Goal: Transaction & Acquisition: Purchase product/service

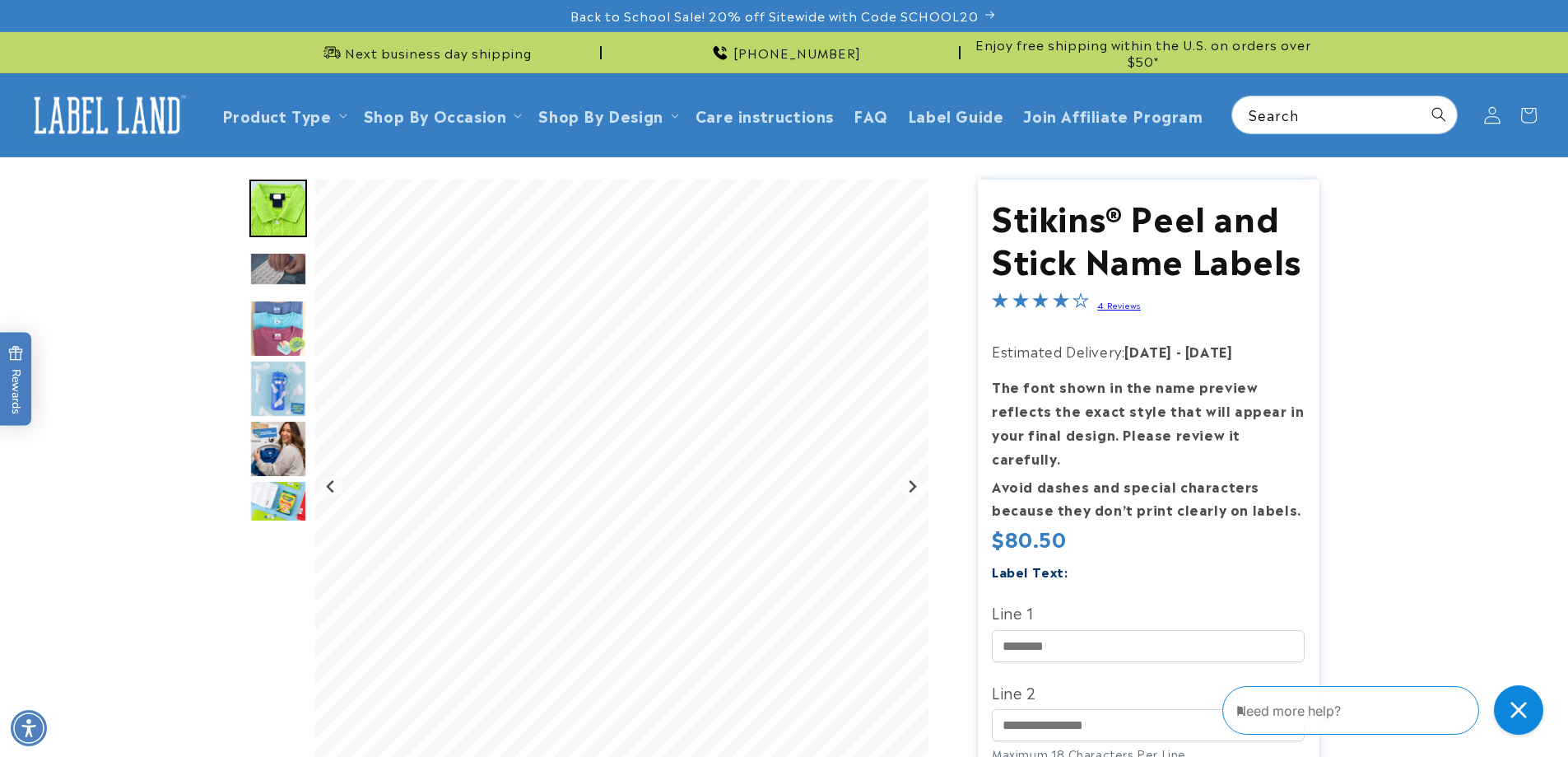
click at [1495, 114] on icon at bounding box center [1492, 115] width 17 height 17
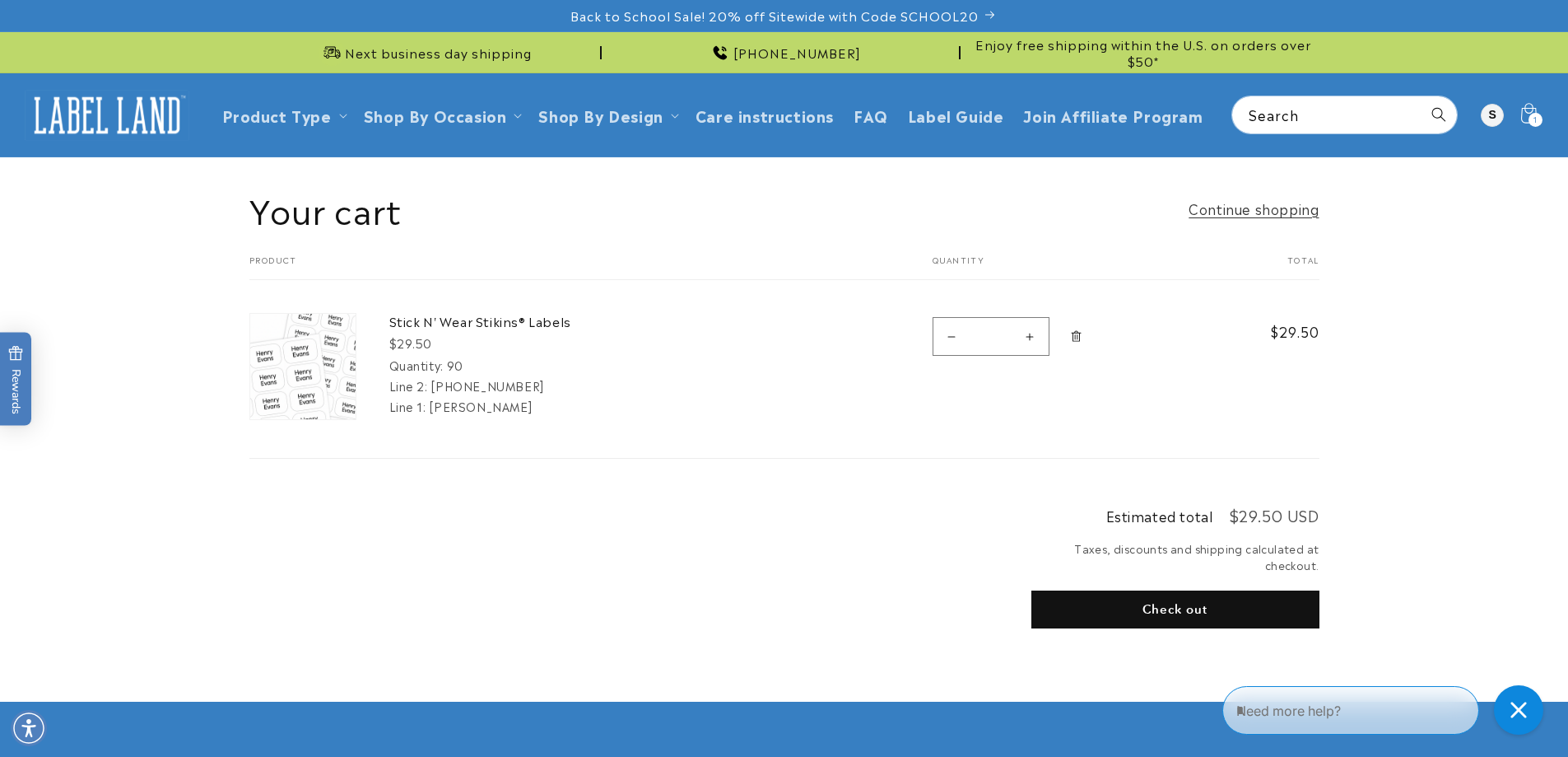
click at [332, 327] on img at bounding box center [303, 366] width 105 height 105
click at [475, 327] on link "Stick N' Wear Stikins® Labels" at bounding box center [512, 322] width 247 height 17
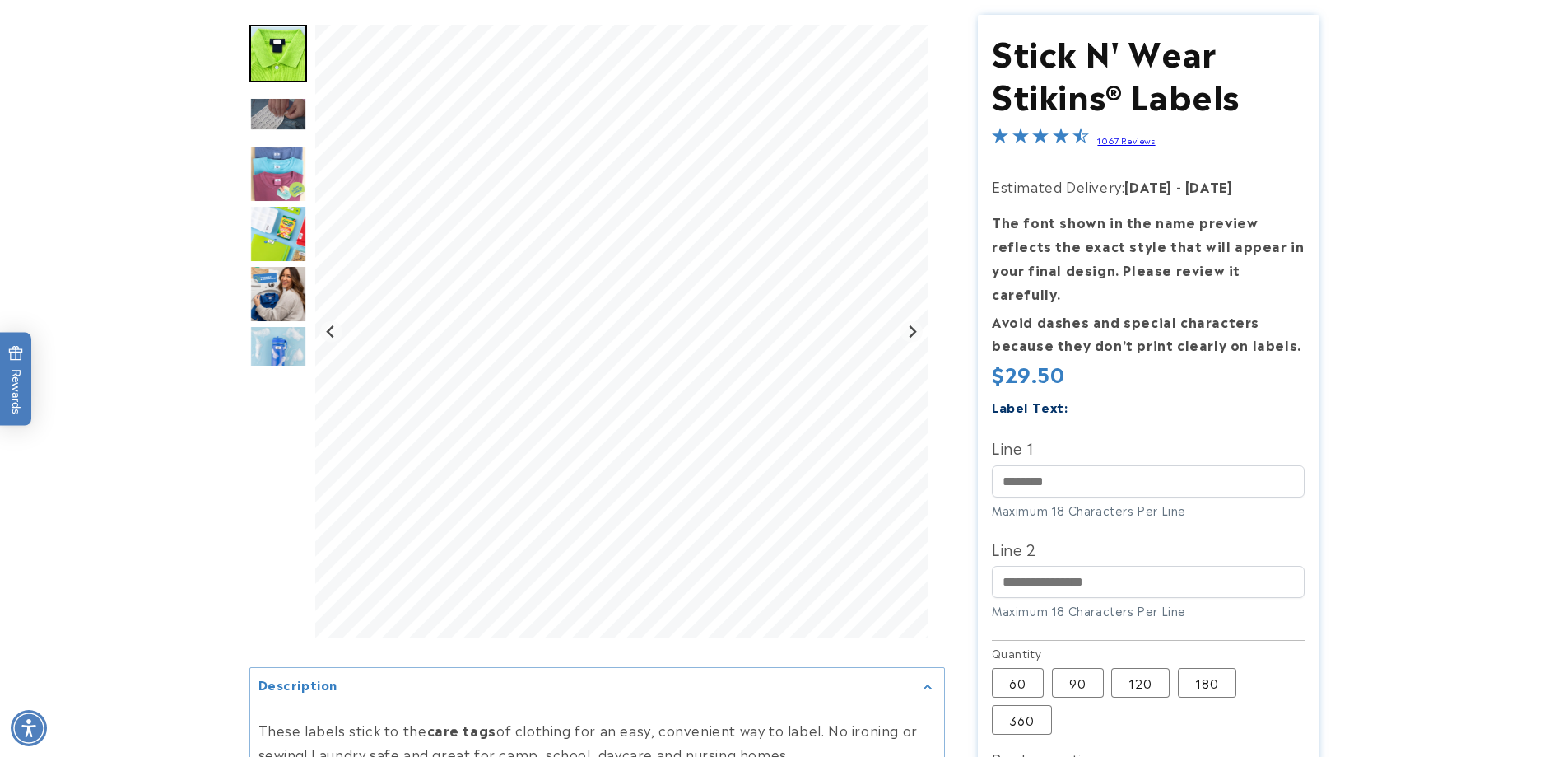
scroll to position [247, 0]
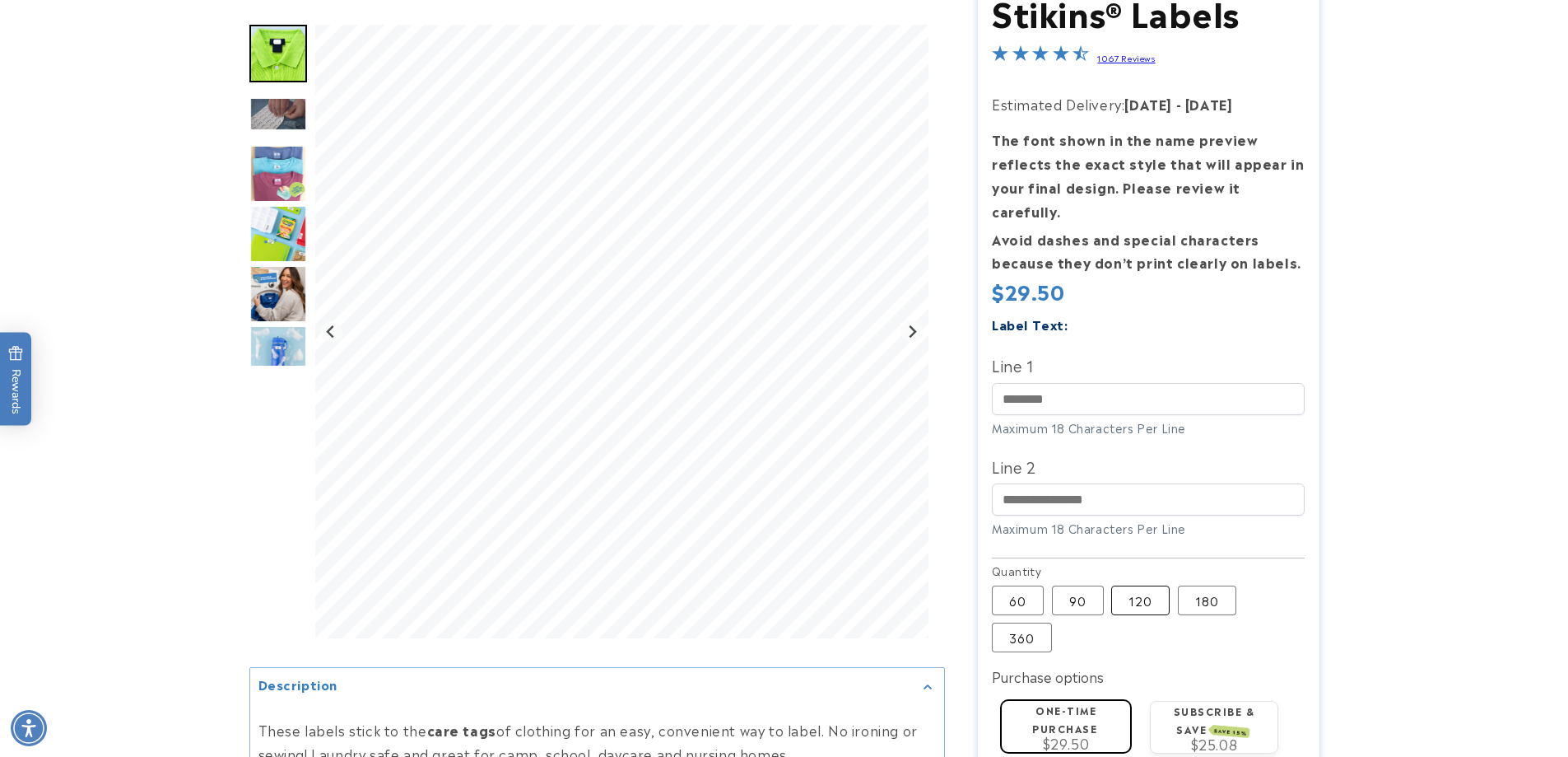
drag, startPoint x: 1129, startPoint y: 584, endPoint x: 1143, endPoint y: 575, distance: 16.6
click at [1129, 586] on label "120 Variant sold out or unavailable" at bounding box center [1140, 600] width 58 height 30
click at [1207, 586] on label "180 Variant sold out or unavailable" at bounding box center [1207, 600] width 58 height 30
click at [1131, 586] on label "120 Variant sold out or unavailable" at bounding box center [1140, 600] width 58 height 30
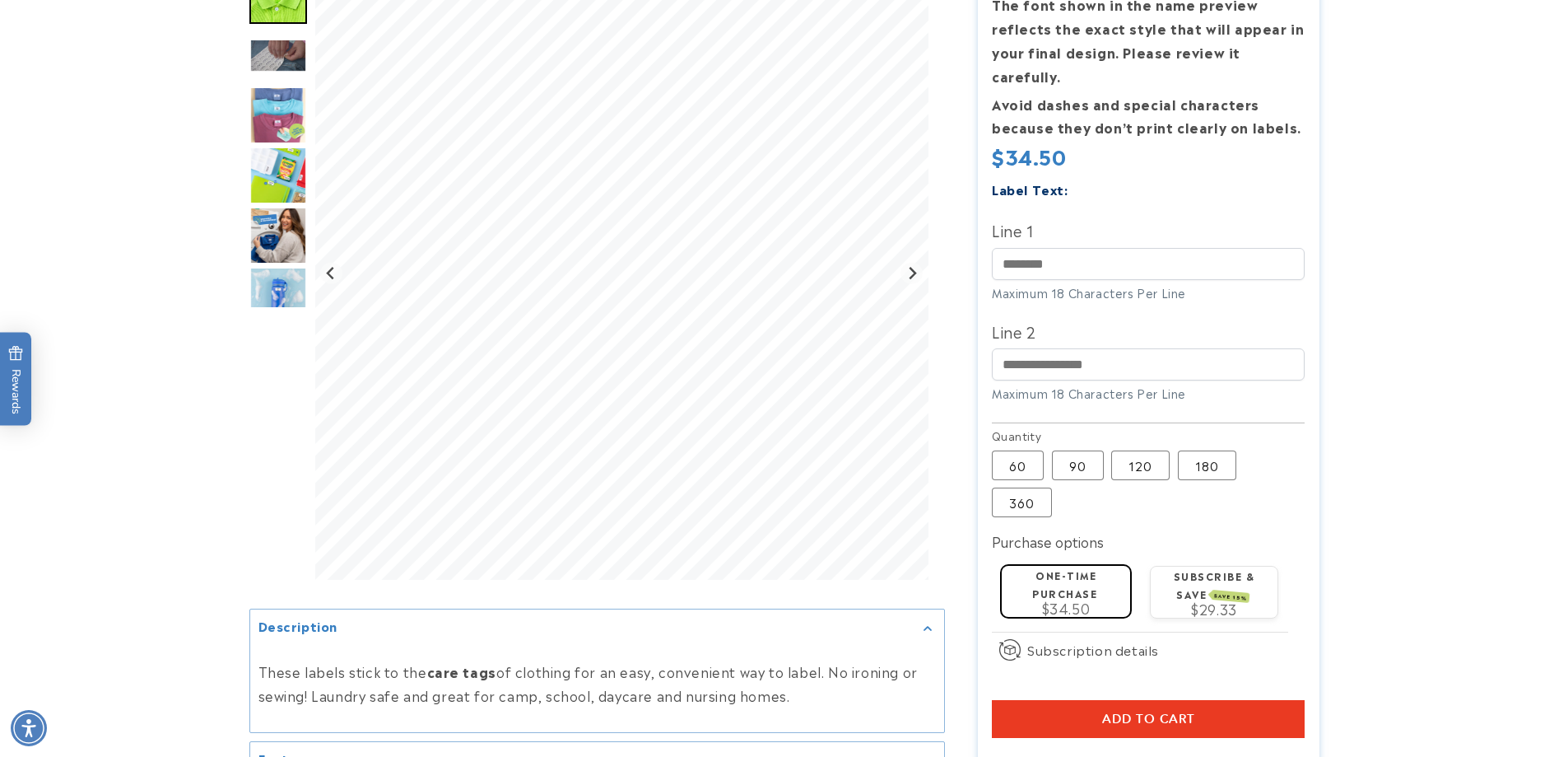
scroll to position [412, 0]
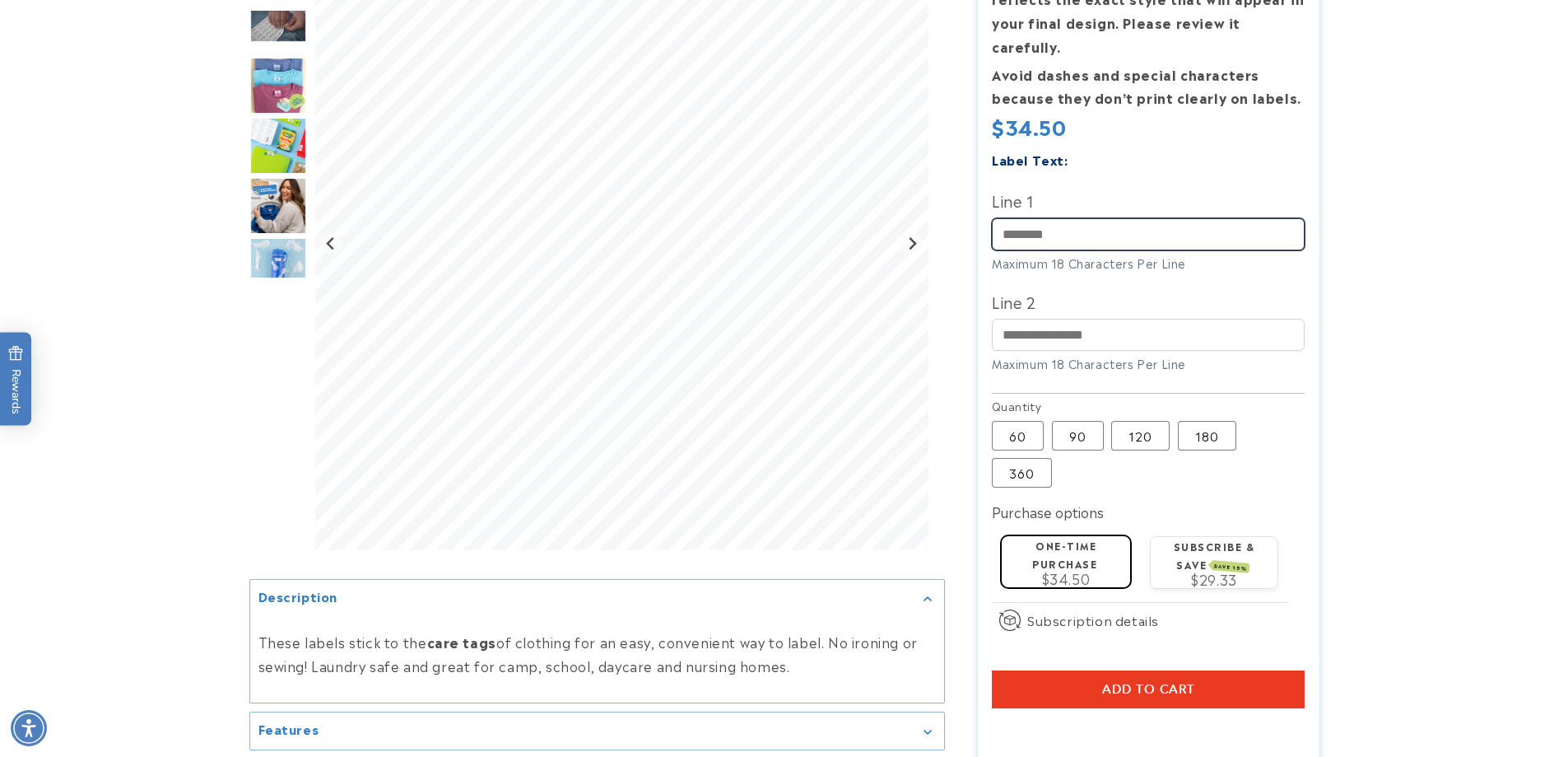
click at [1125, 219] on input "Line 1" at bounding box center [1149, 235] width 313 height 32
type input "*******"
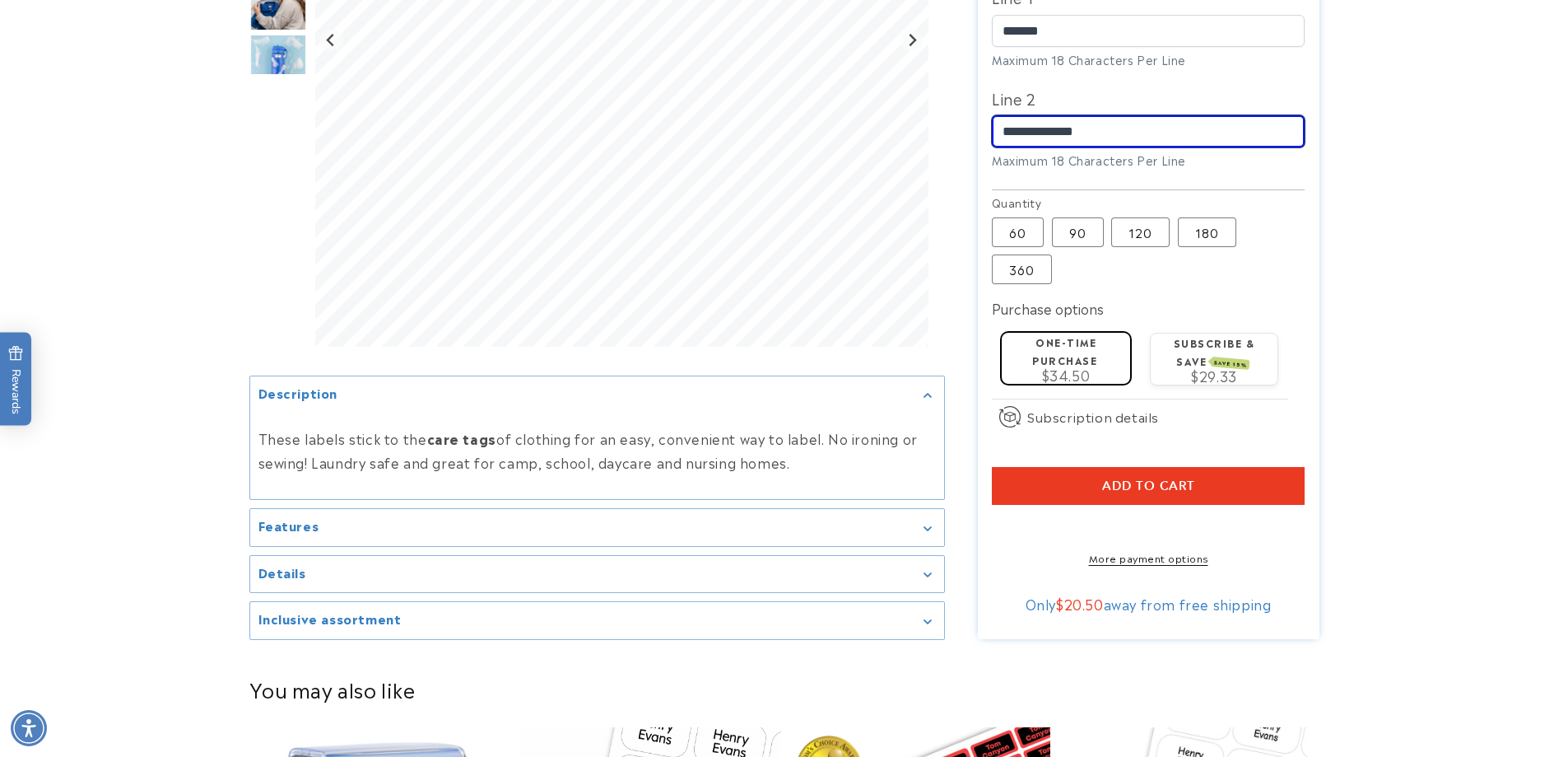
scroll to position [741, 0]
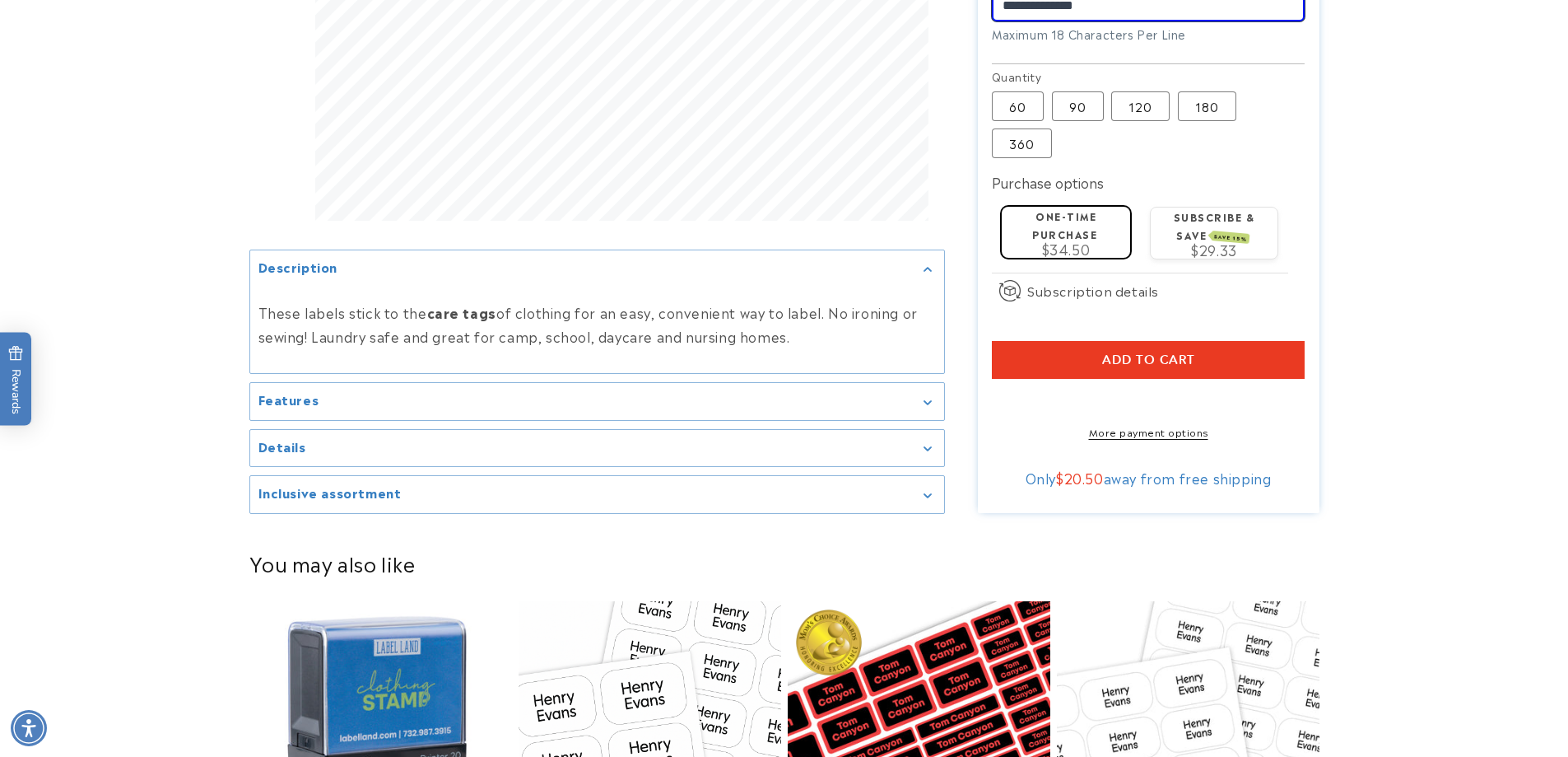
type input "**********"
click at [1141, 353] on span "Add to cart" at bounding box center [1149, 360] width 93 height 15
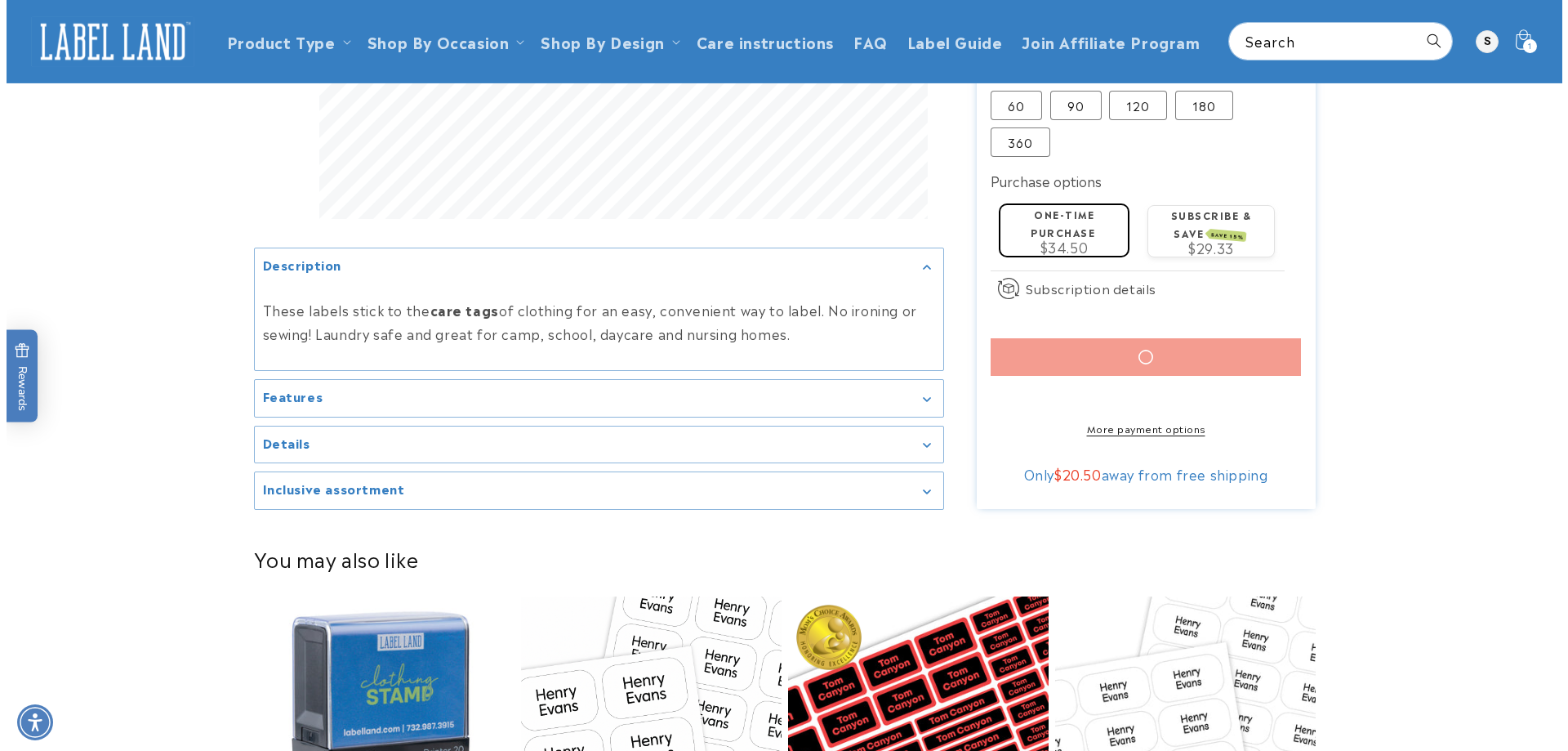
scroll to position [245, 0]
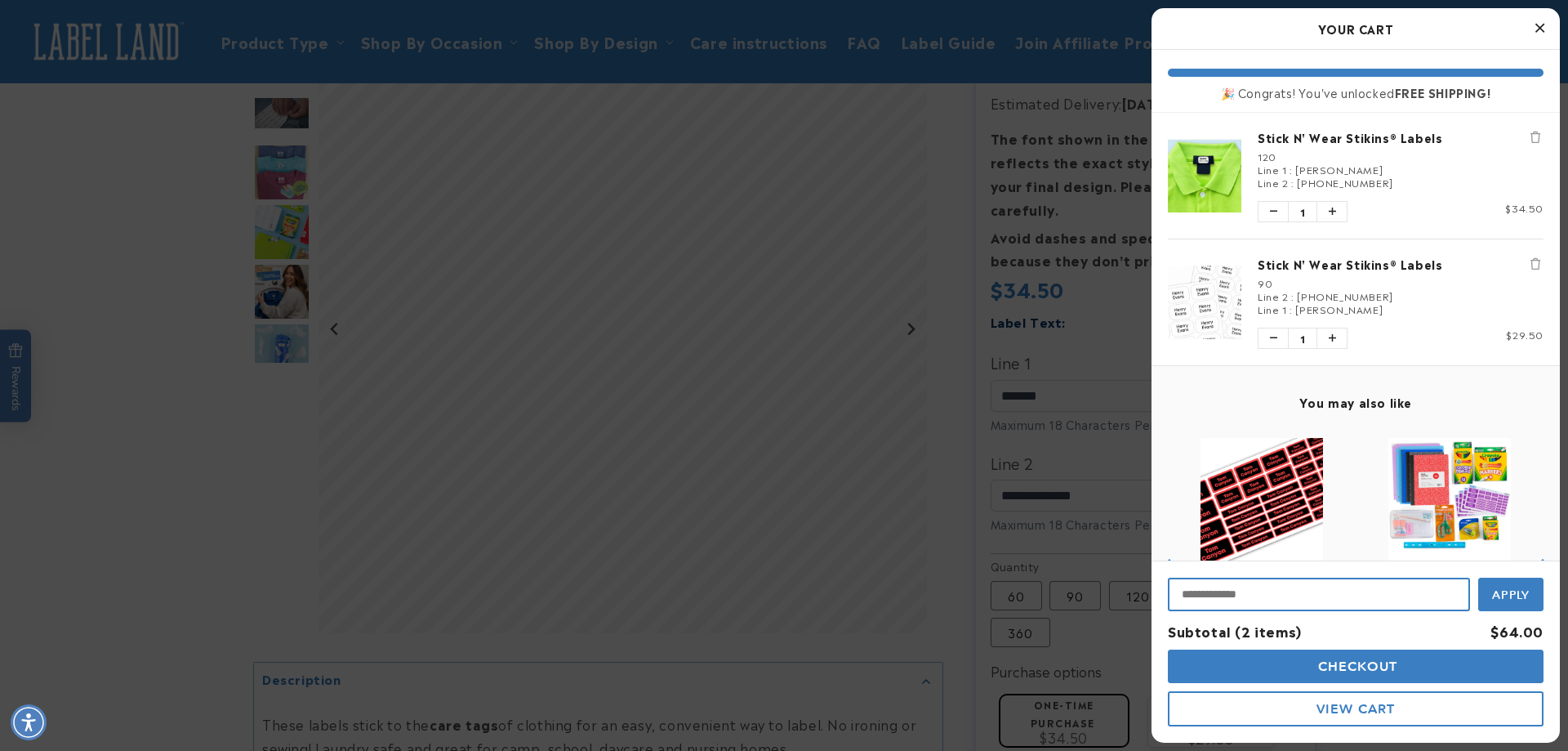
click at [1386, 594] on input "Input Discount" at bounding box center [1319, 594] width 302 height 33
click at [1276, 589] on input "Input Discount" at bounding box center [1319, 594] width 302 height 33
type input "********"
click at [1532, 594] on button "Apply" at bounding box center [1511, 593] width 65 height 37
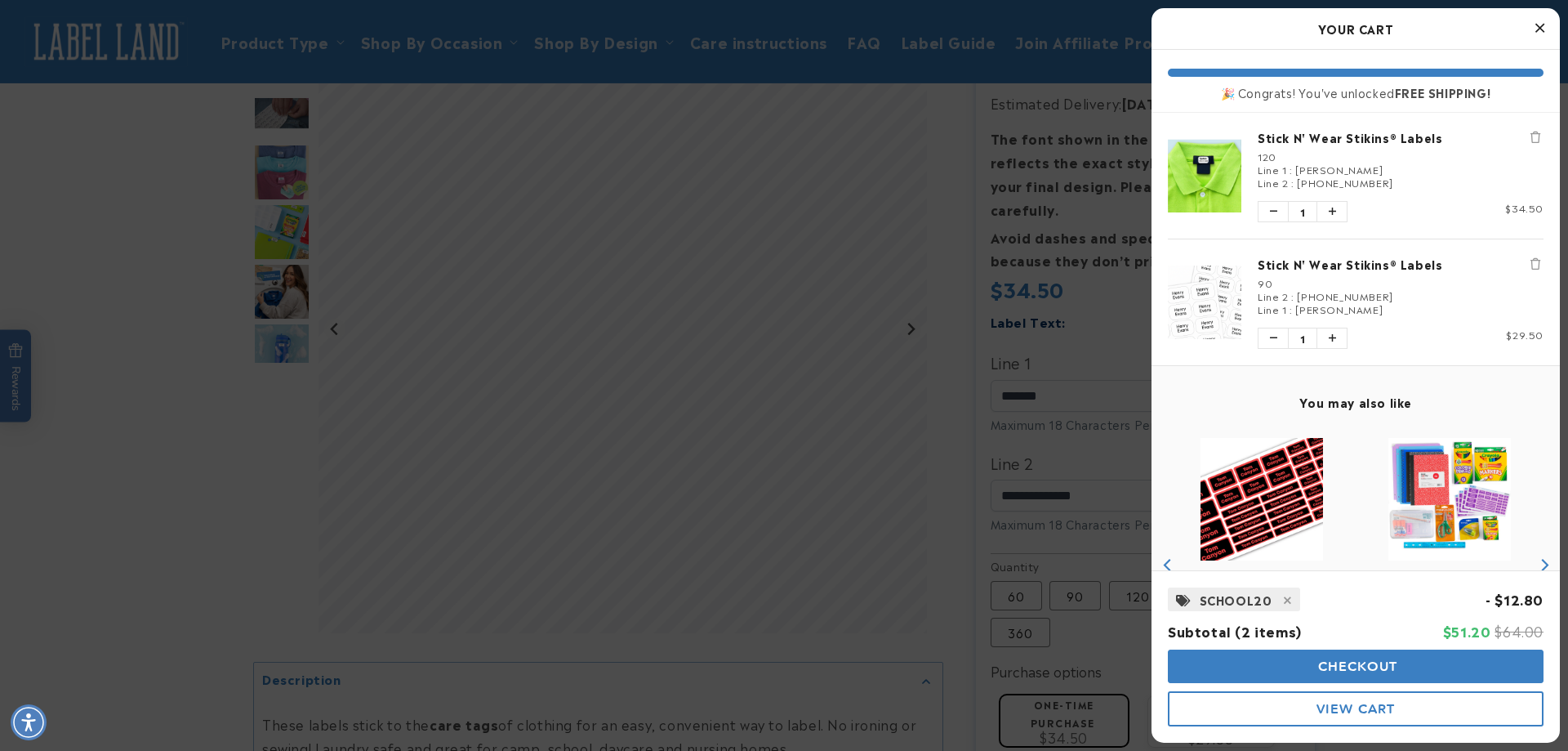
click at [1530, 261] on icon "Remove Stick N' Wear Stikins® Labels" at bounding box center [1535, 264] width 10 height 12
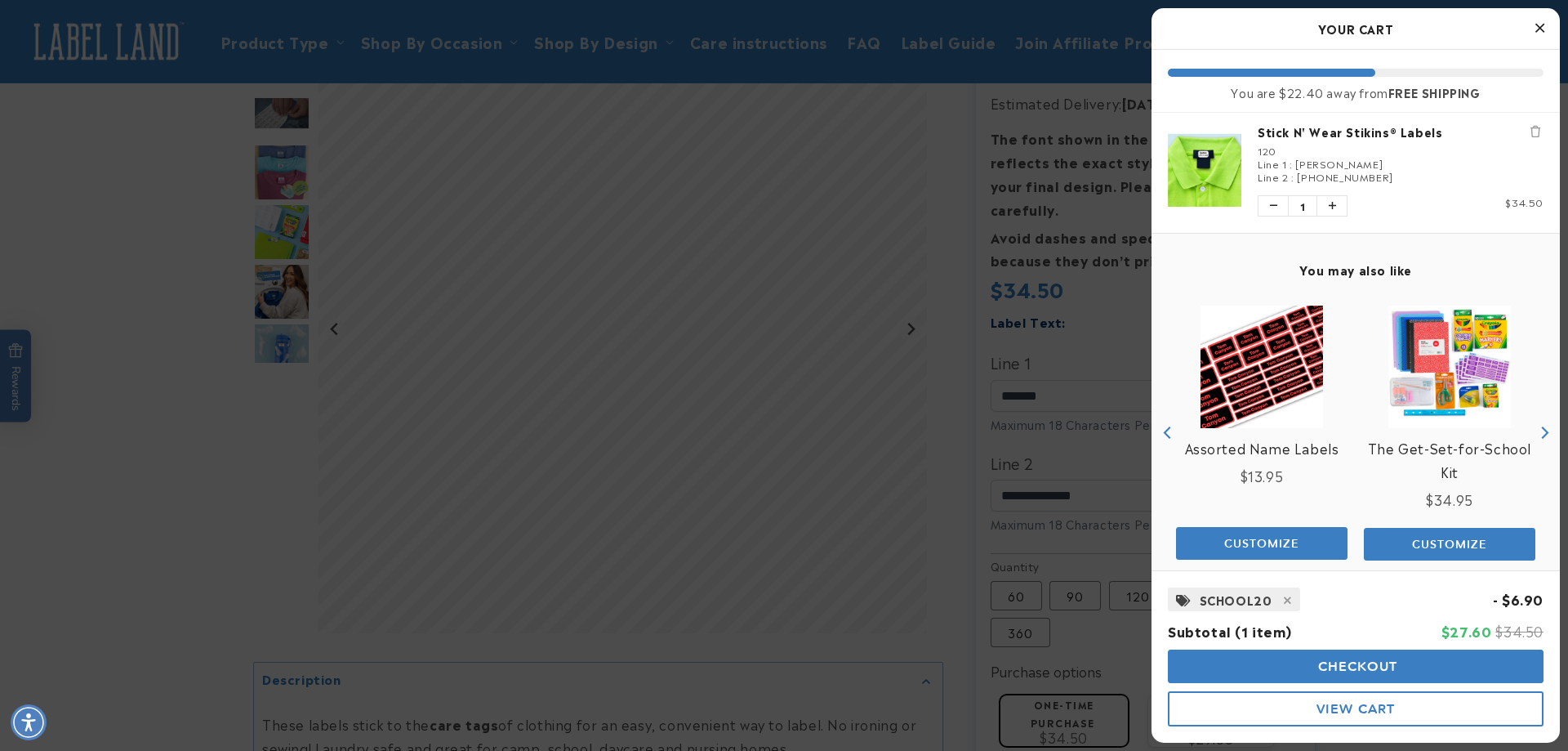
scroll to position [0, 0]
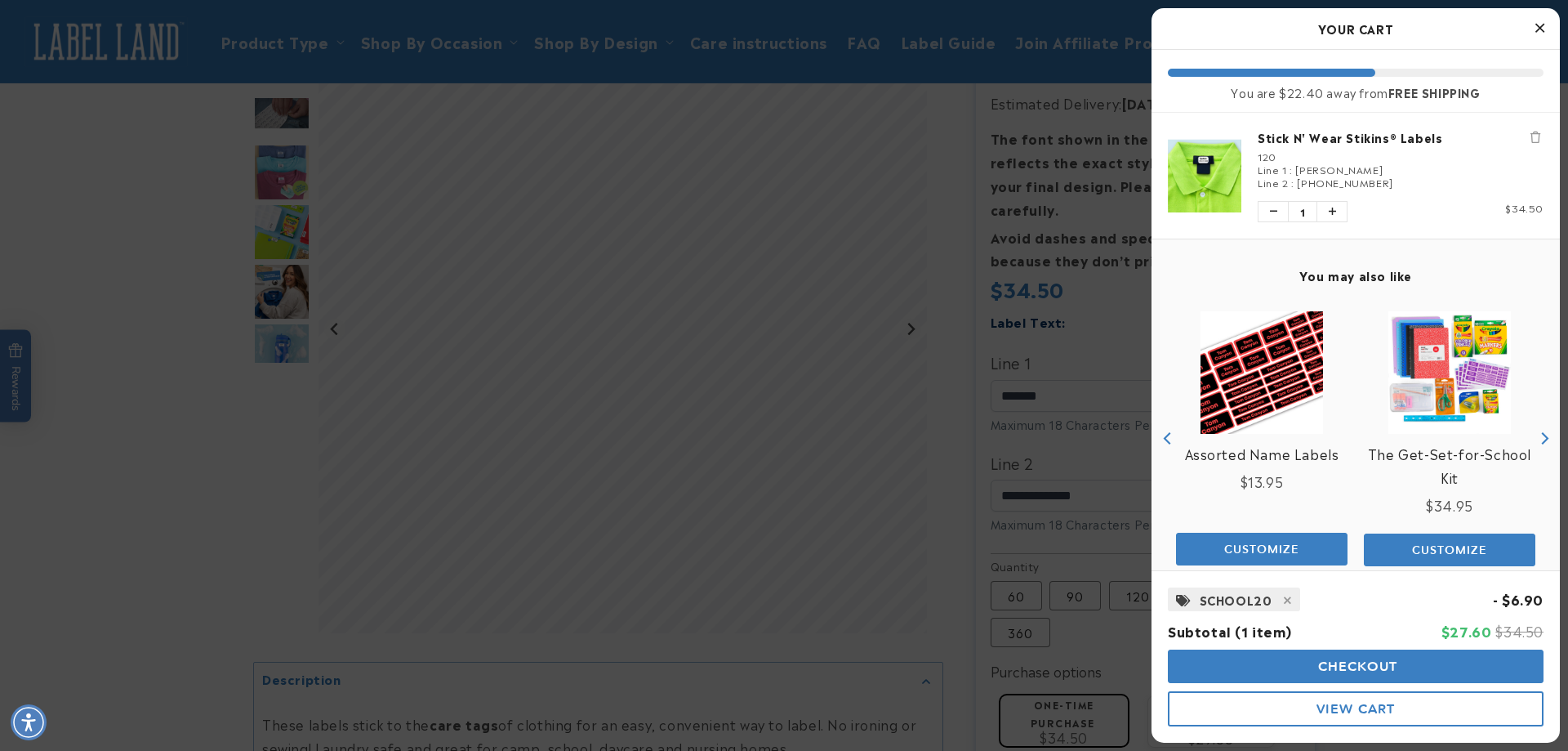
drag, startPoint x: 1355, startPoint y: 712, endPoint x: 1165, endPoint y: 671, distance: 194.4
click at [1355, 712] on span "View Cart" at bounding box center [1356, 708] width 79 height 16
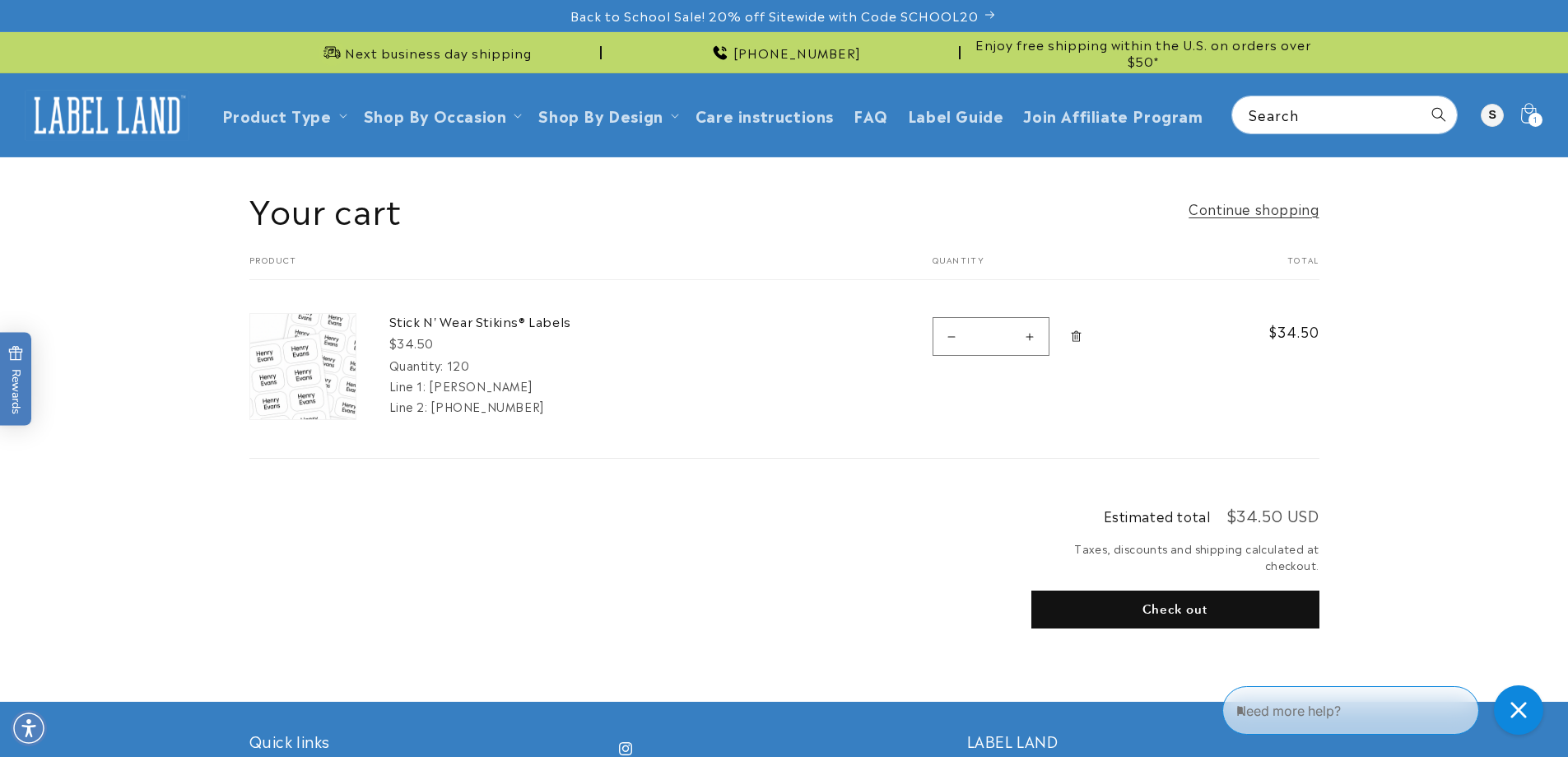
click at [281, 257] on th "Product" at bounding box center [570, 267] width 642 height 25
click at [1195, 44] on span "Enjoy free shipping within the U.S. on orders over $50*" at bounding box center [1144, 52] width 353 height 32
click at [1208, 608] on button "Check out" at bounding box center [1175, 608] width 288 height 38
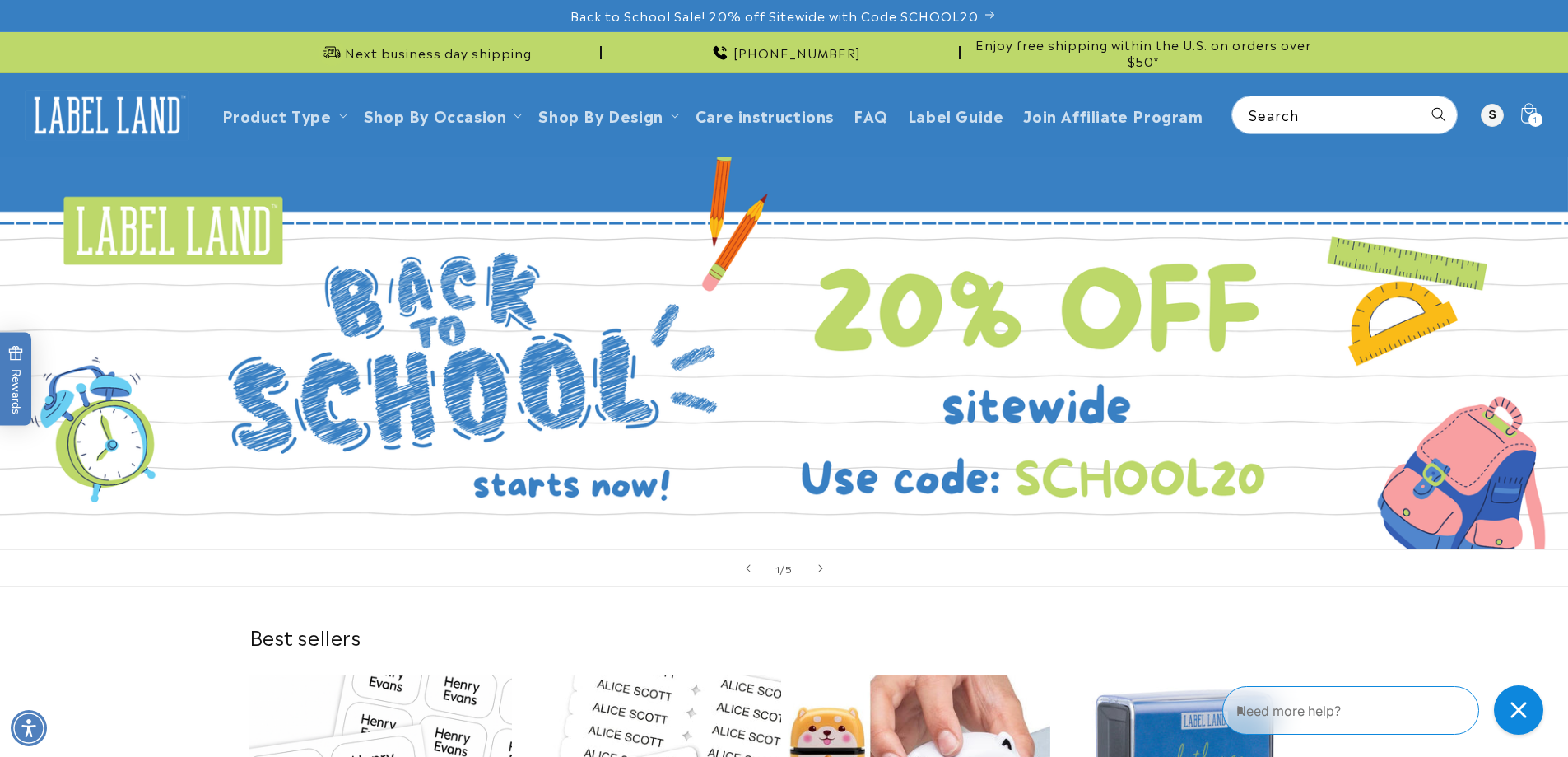
click at [1153, 59] on span "Enjoy free shipping within the U.S. on orders over $50*" at bounding box center [1144, 52] width 353 height 32
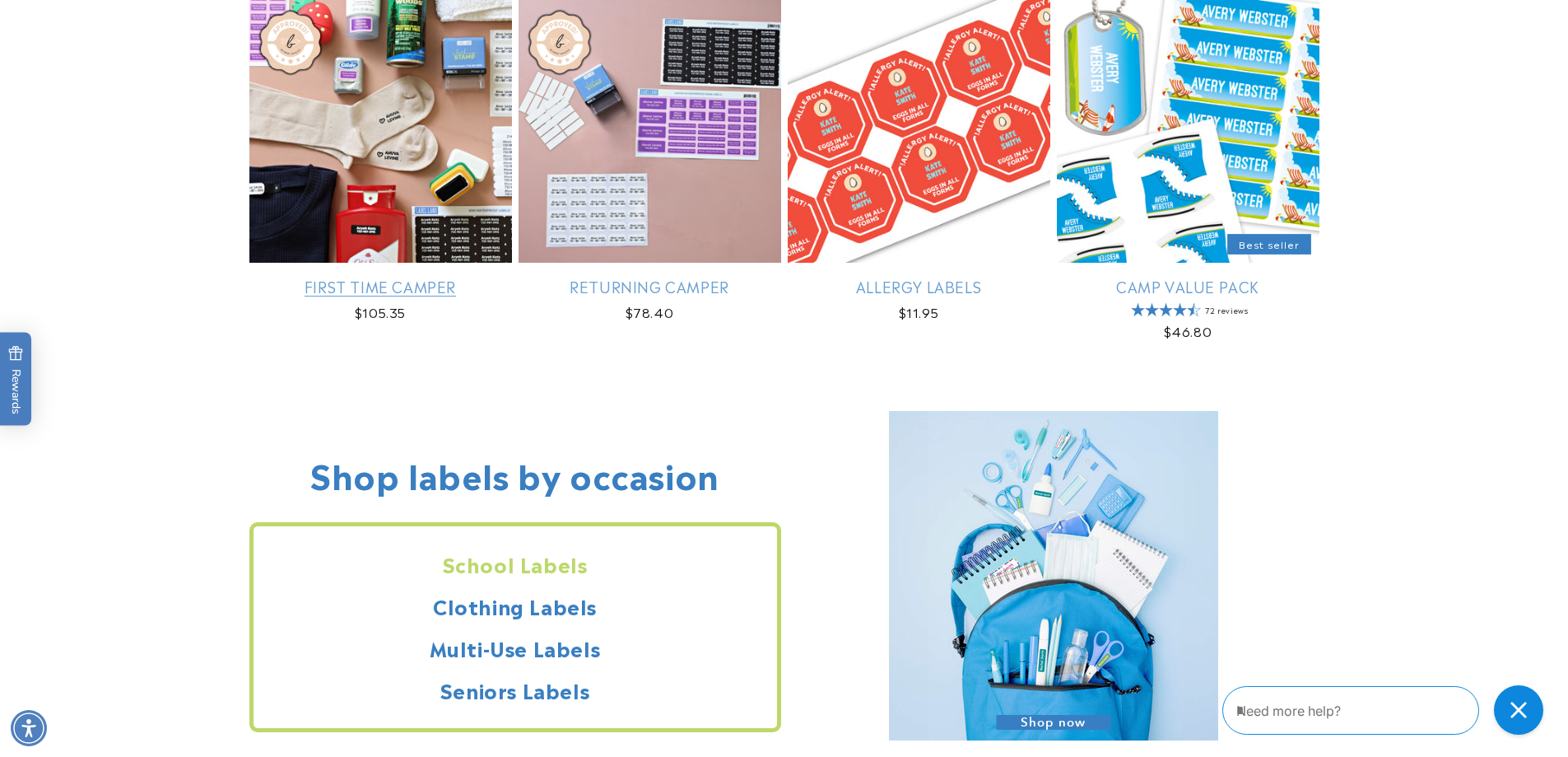
scroll to position [1153, 0]
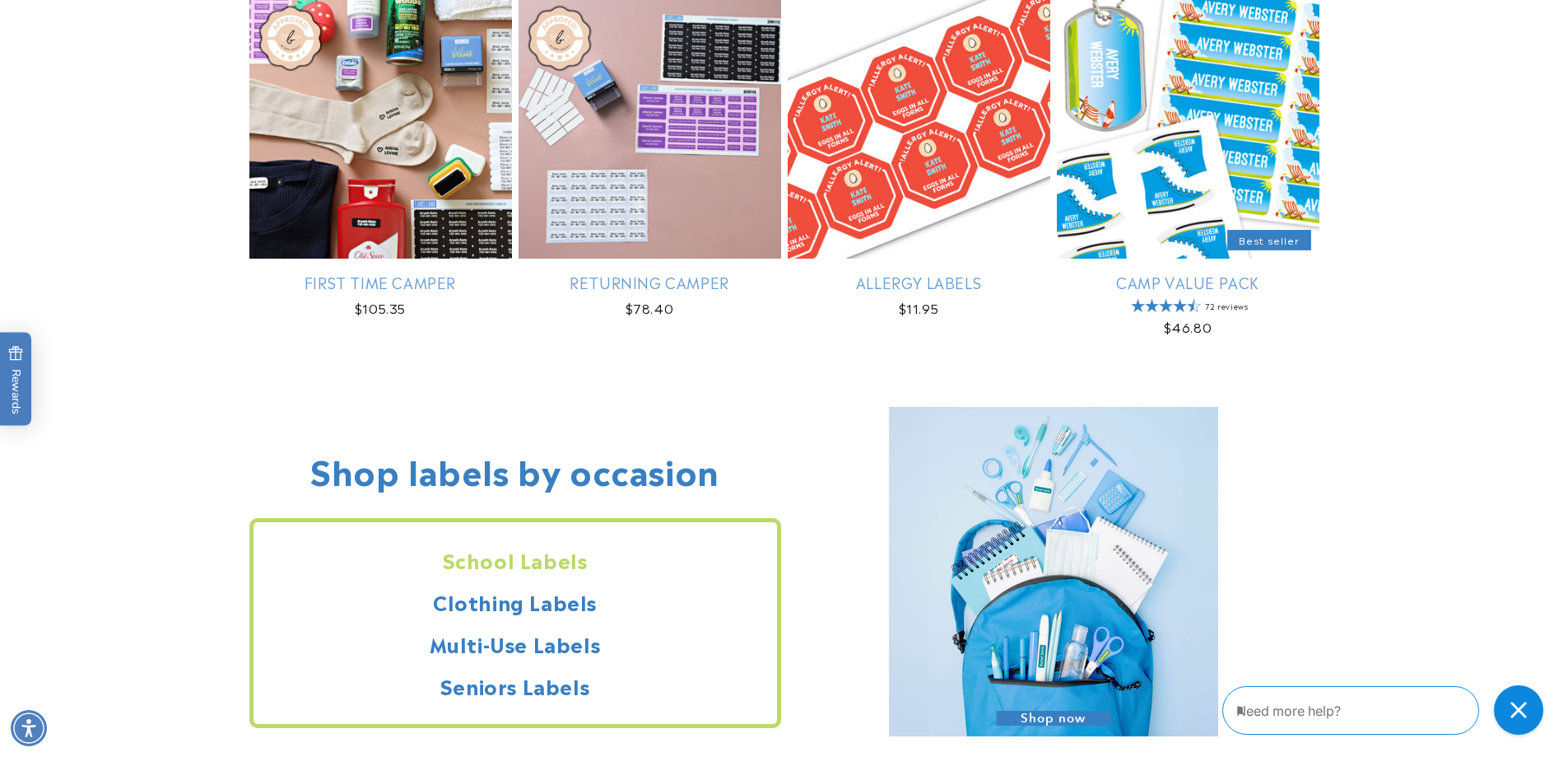
click at [1361, 700] on textarea "Type your message here" at bounding box center [1336, 710] width 199 height 19
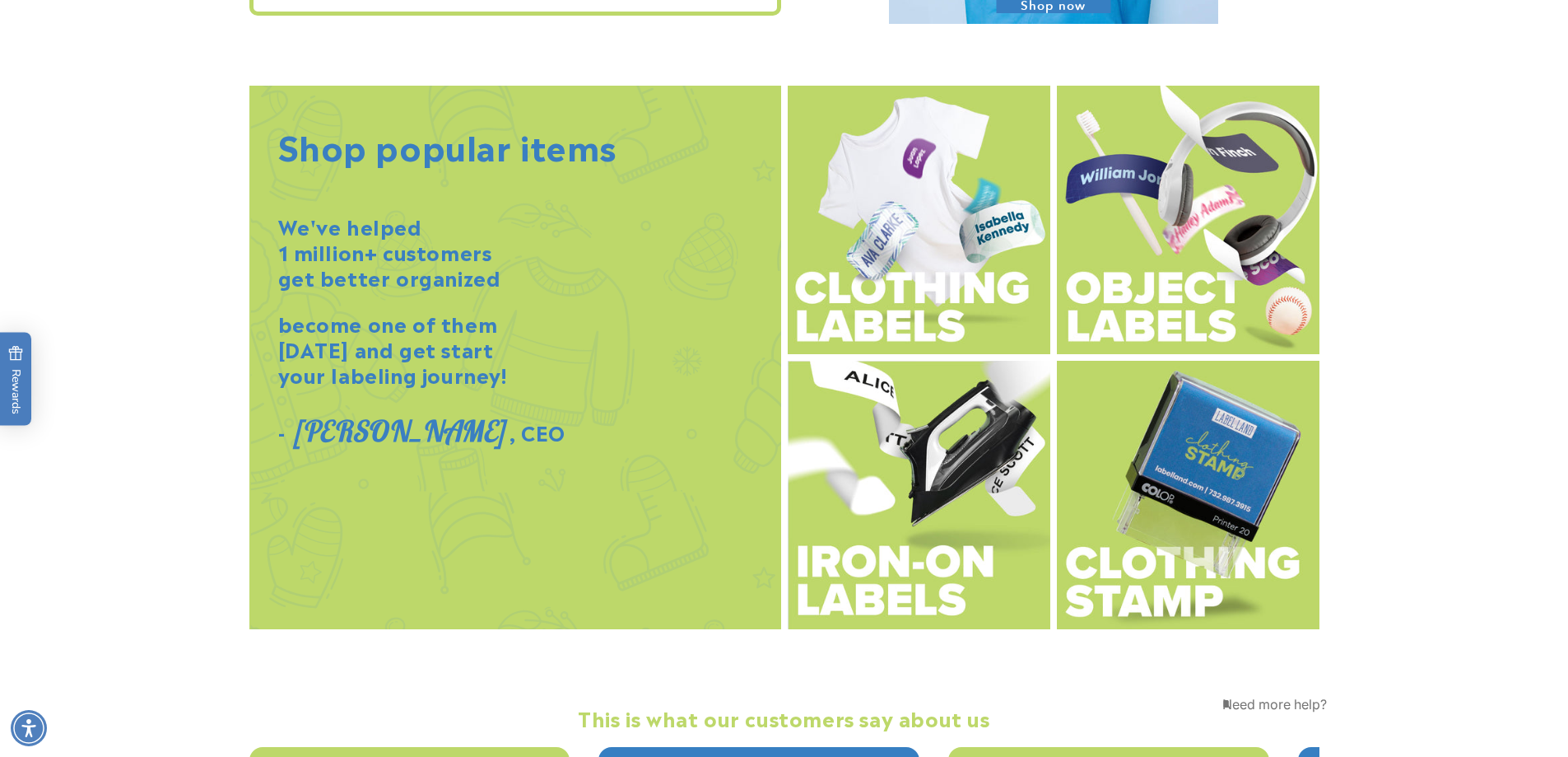
scroll to position [2305, 0]
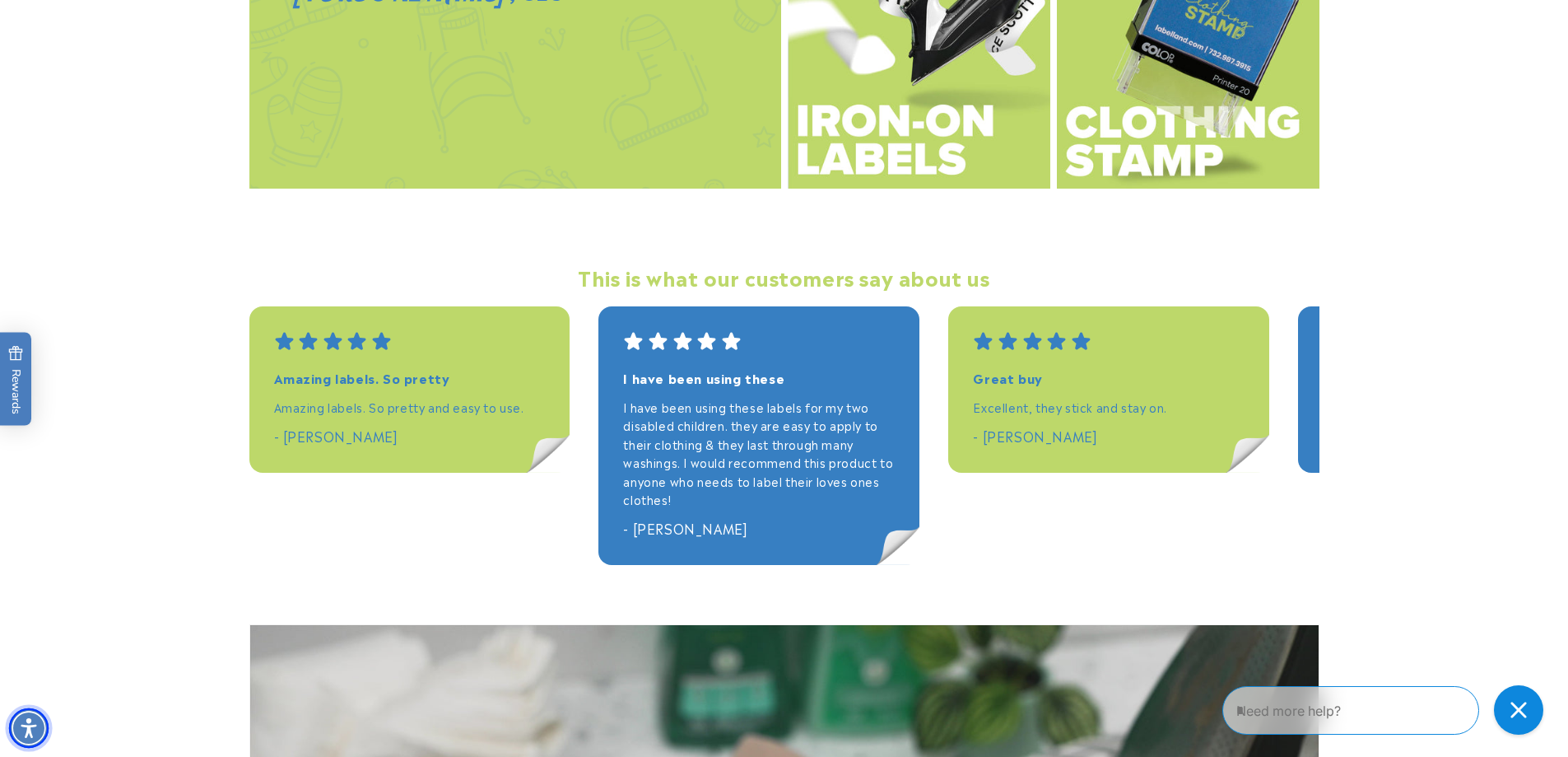
click at [11, 725] on img "Accessibility Menu" at bounding box center [29, 727] width 40 height 40
click at [19, 388] on span "Rewards" at bounding box center [16, 379] width 16 height 68
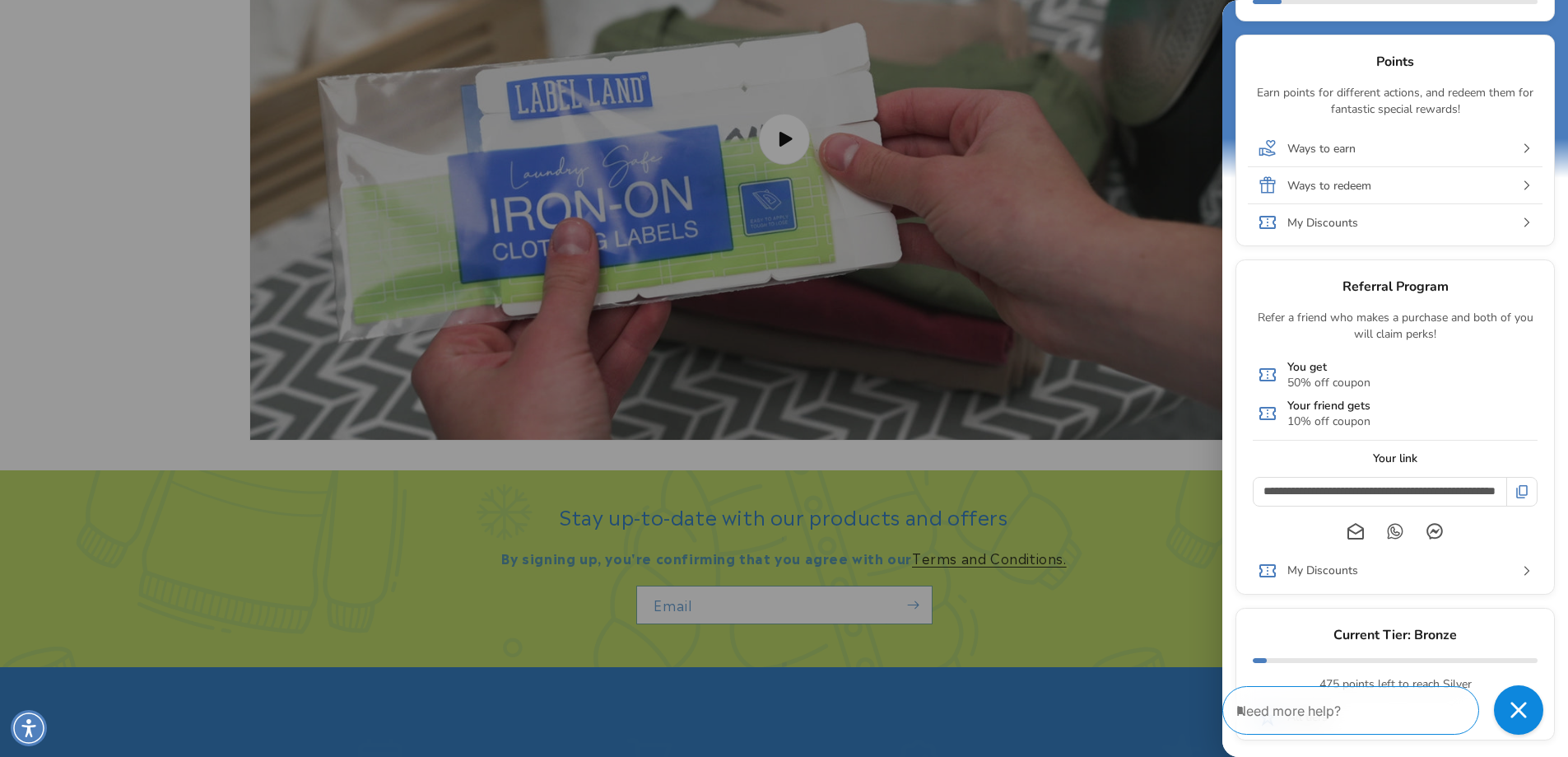
scroll to position [3128, 0]
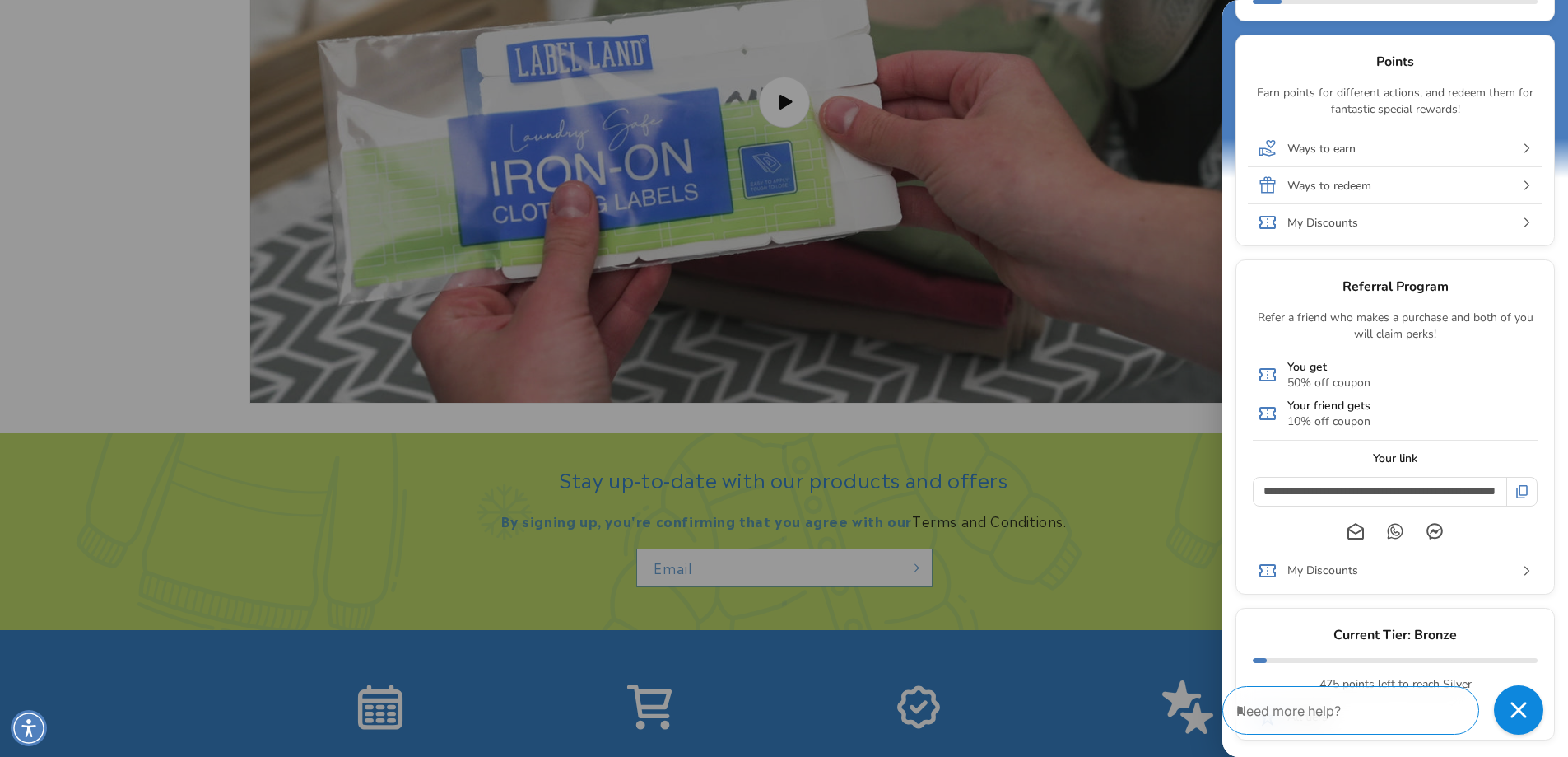
click at [1356, 488] on input "**********" at bounding box center [1380, 491] width 252 height 28
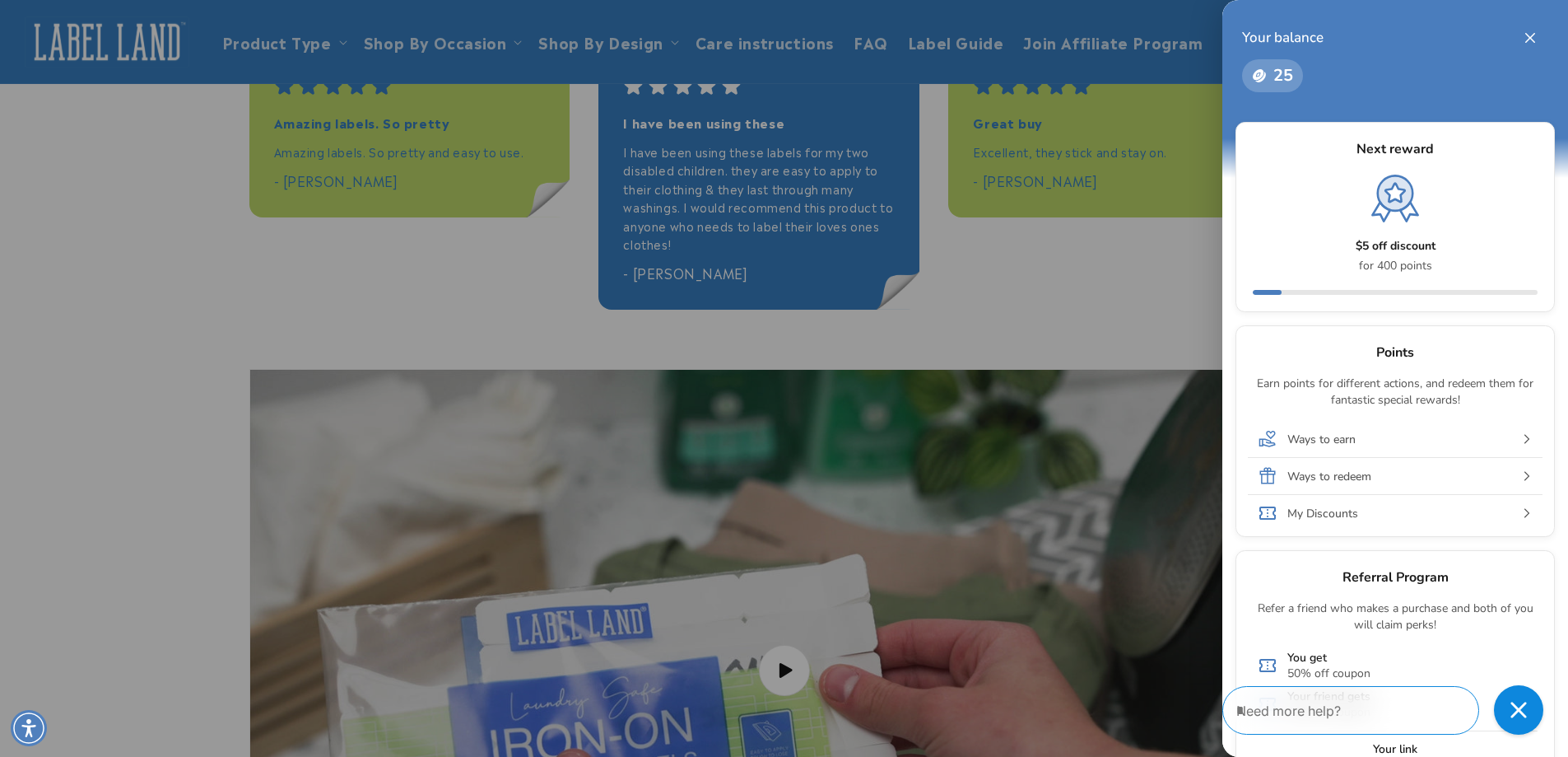
scroll to position [2552, 0]
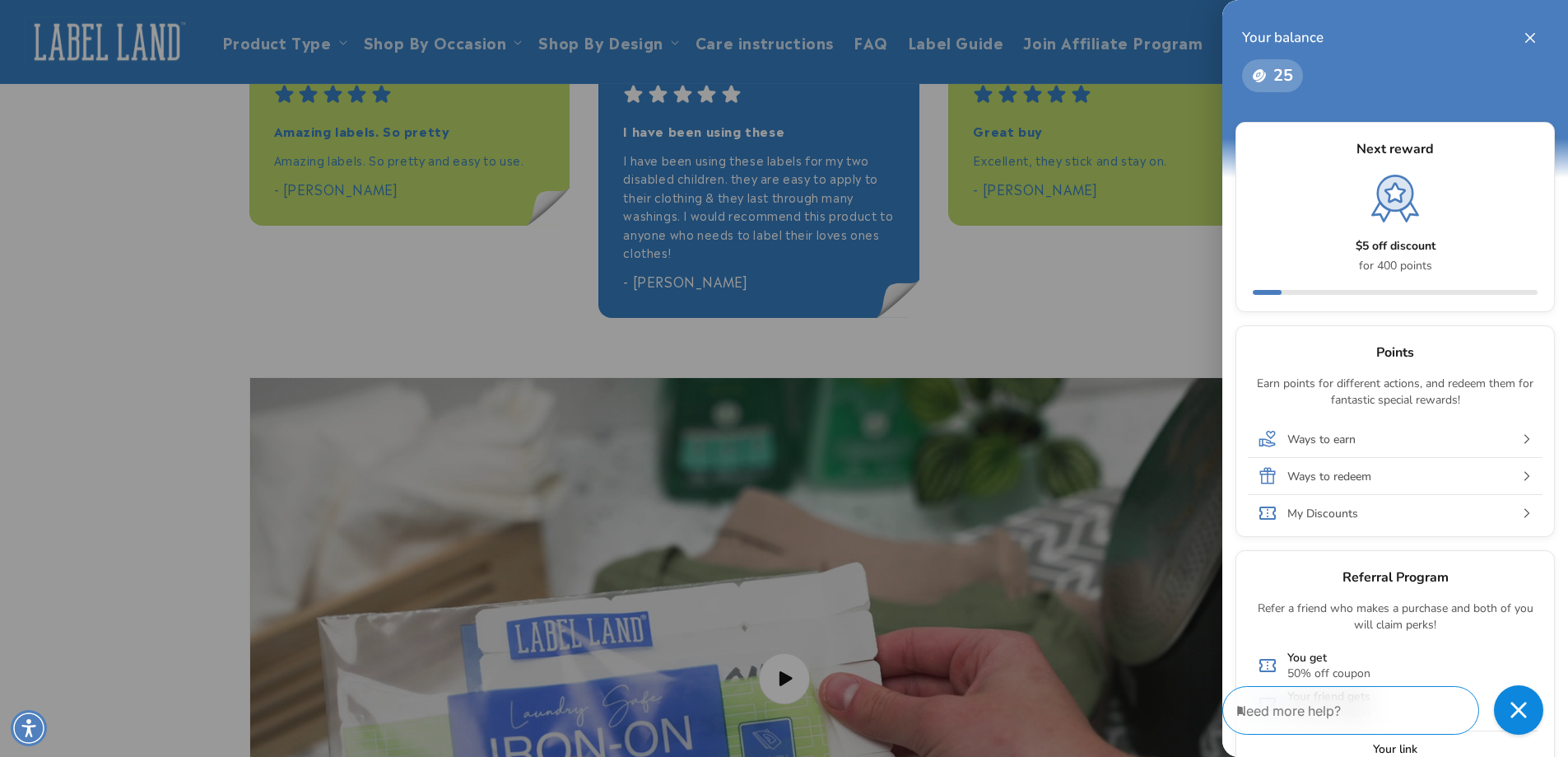
click at [1269, 74] on span "25" at bounding box center [1273, 75] width 61 height 33
click at [1282, 706] on textarea "Type your message here" at bounding box center [1336, 710] width 199 height 19
type textarea "**********"
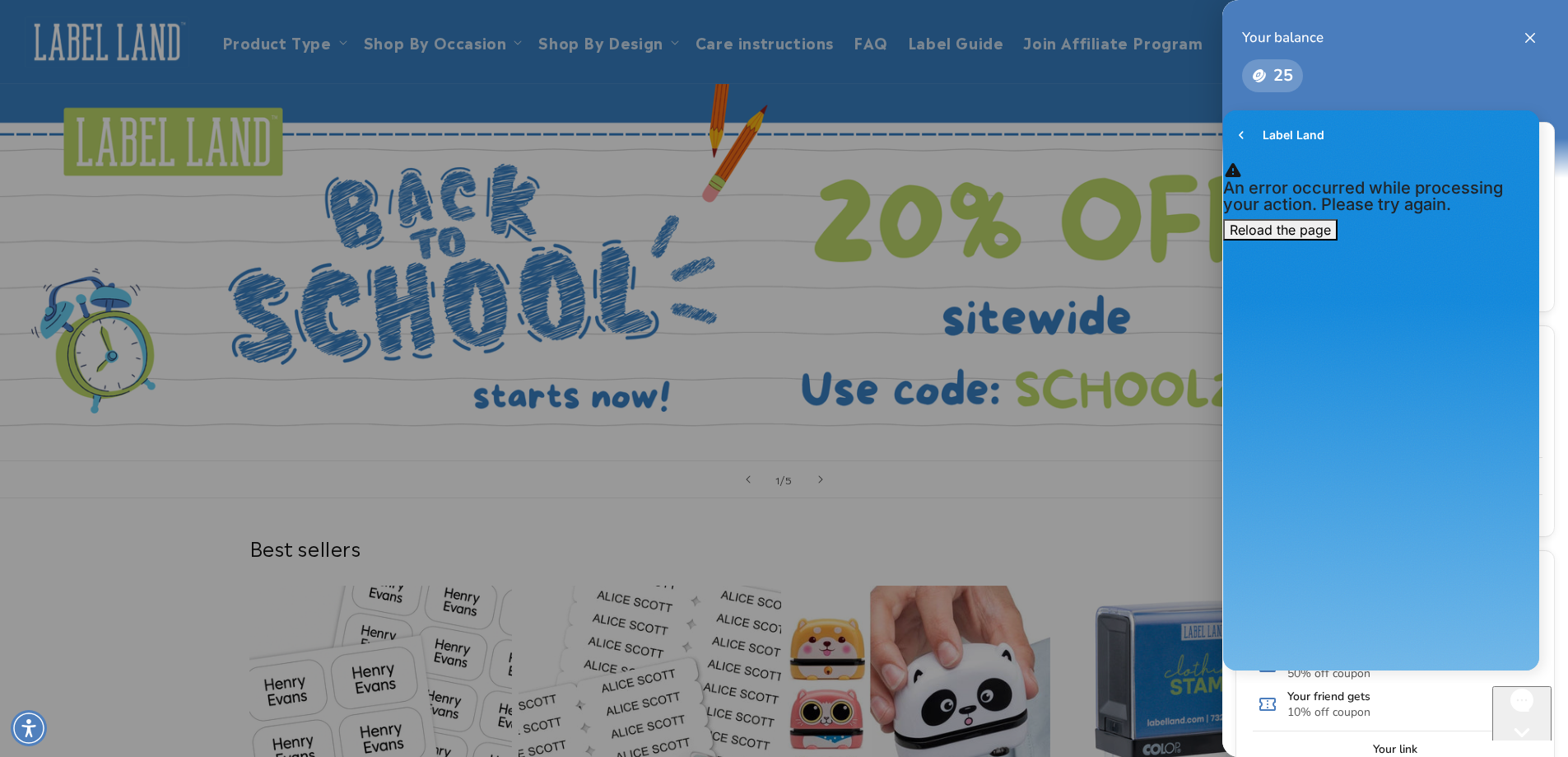
scroll to position [0, 0]
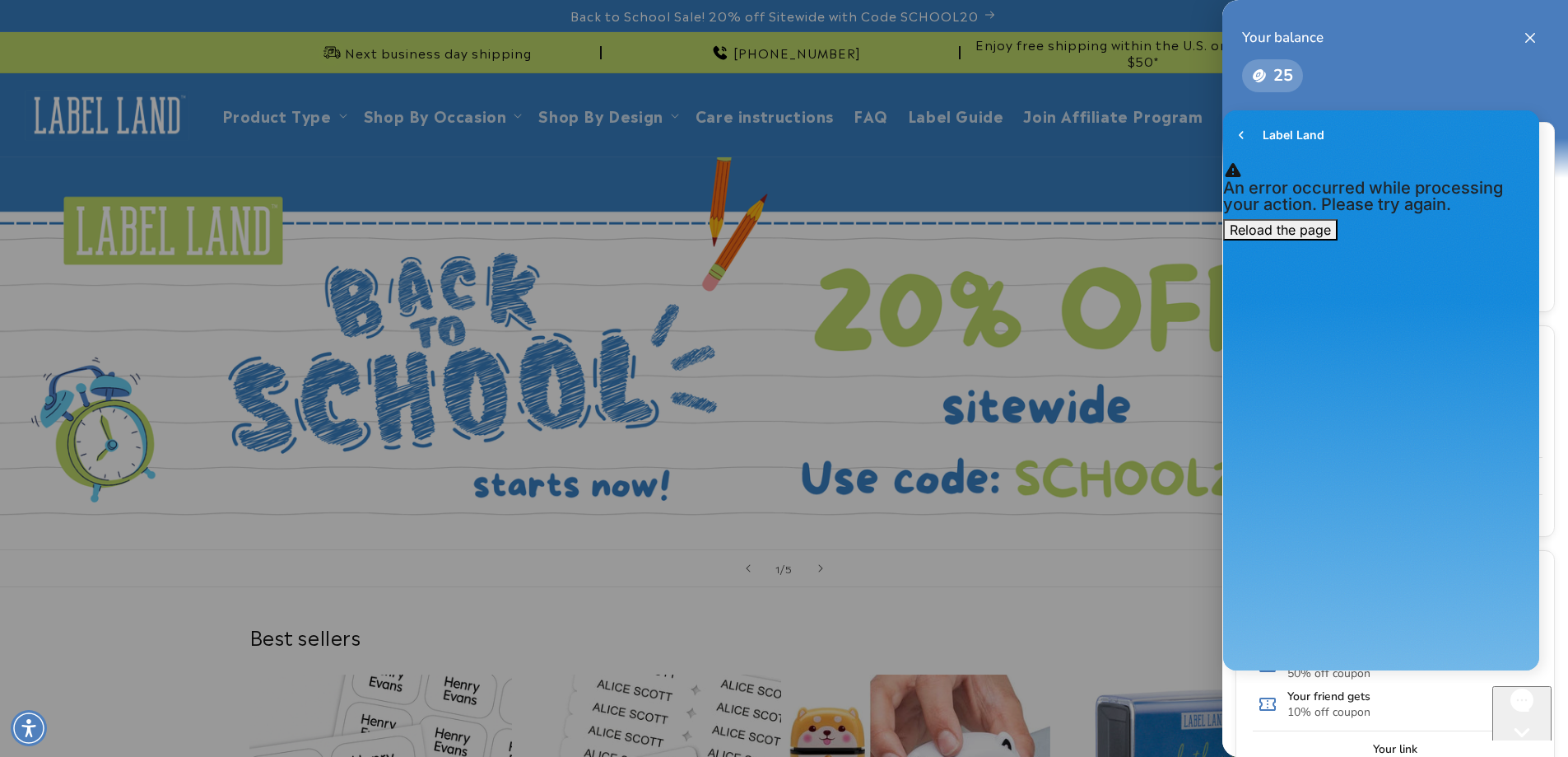
drag, startPoint x: 1089, startPoint y: 347, endPoint x: 23, endPoint y: 81, distance: 1098.7
click at [1089, 347] on div at bounding box center [784, 378] width 1568 height 757
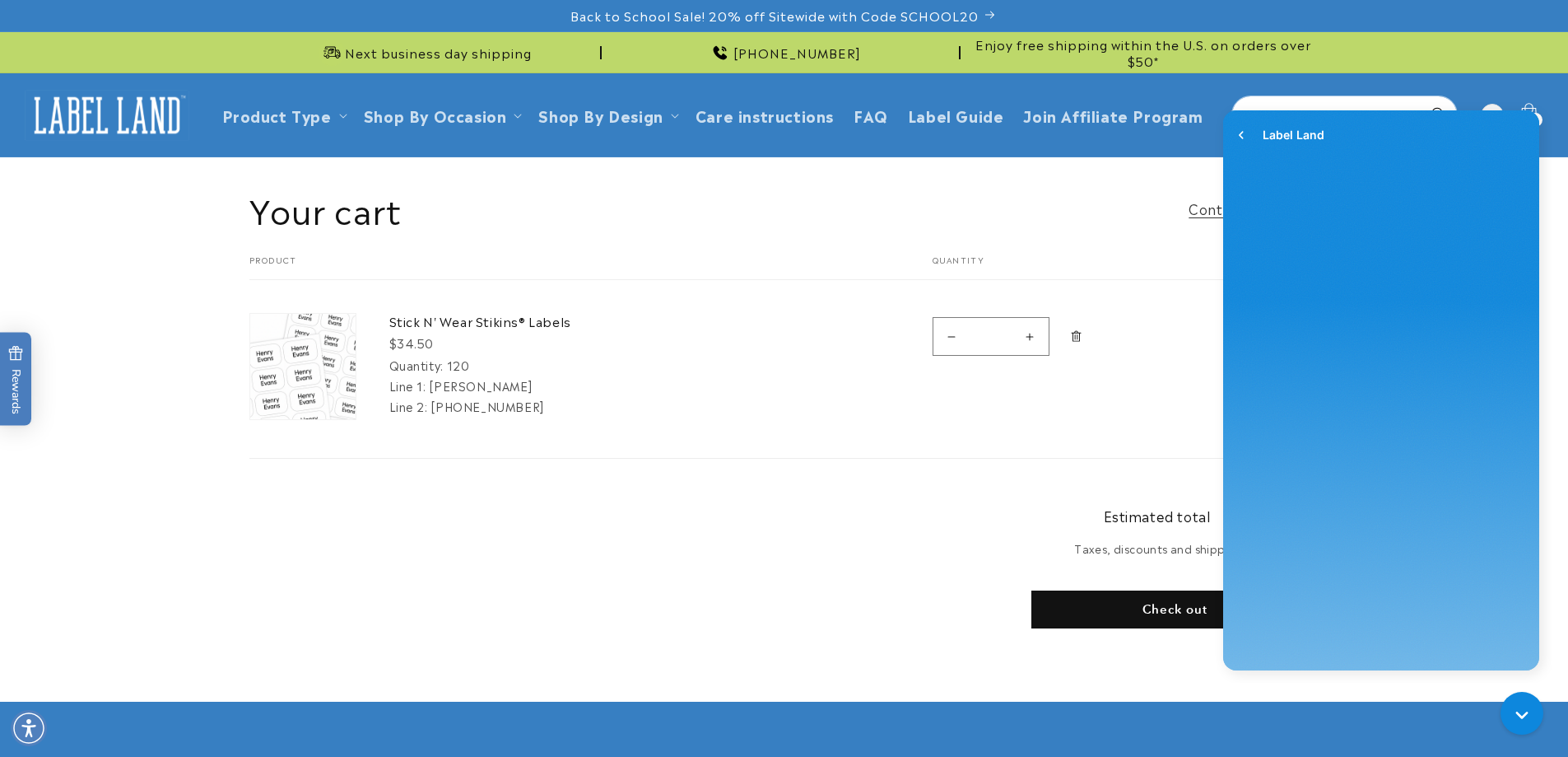
click at [456, 333] on td "Stick N' Wear Stikins® Labels $34.50 Quantity: 120 Line 1: Epstein Line 2: (732…" at bounding box center [624, 353] width 535 height 145
click at [451, 322] on link "Stick N' Wear Stikins® Labels" at bounding box center [512, 322] width 247 height 17
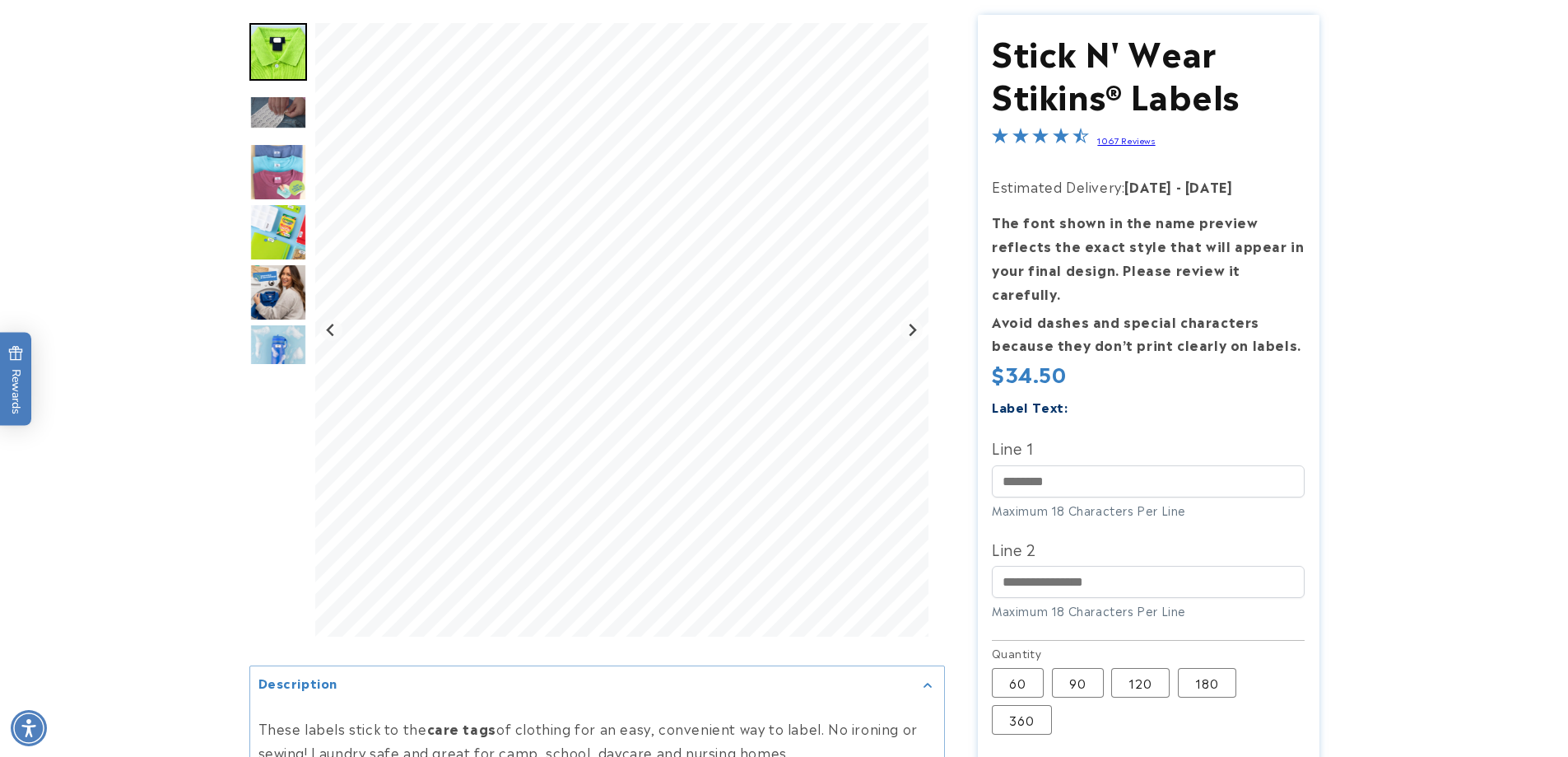
scroll to position [247, 0]
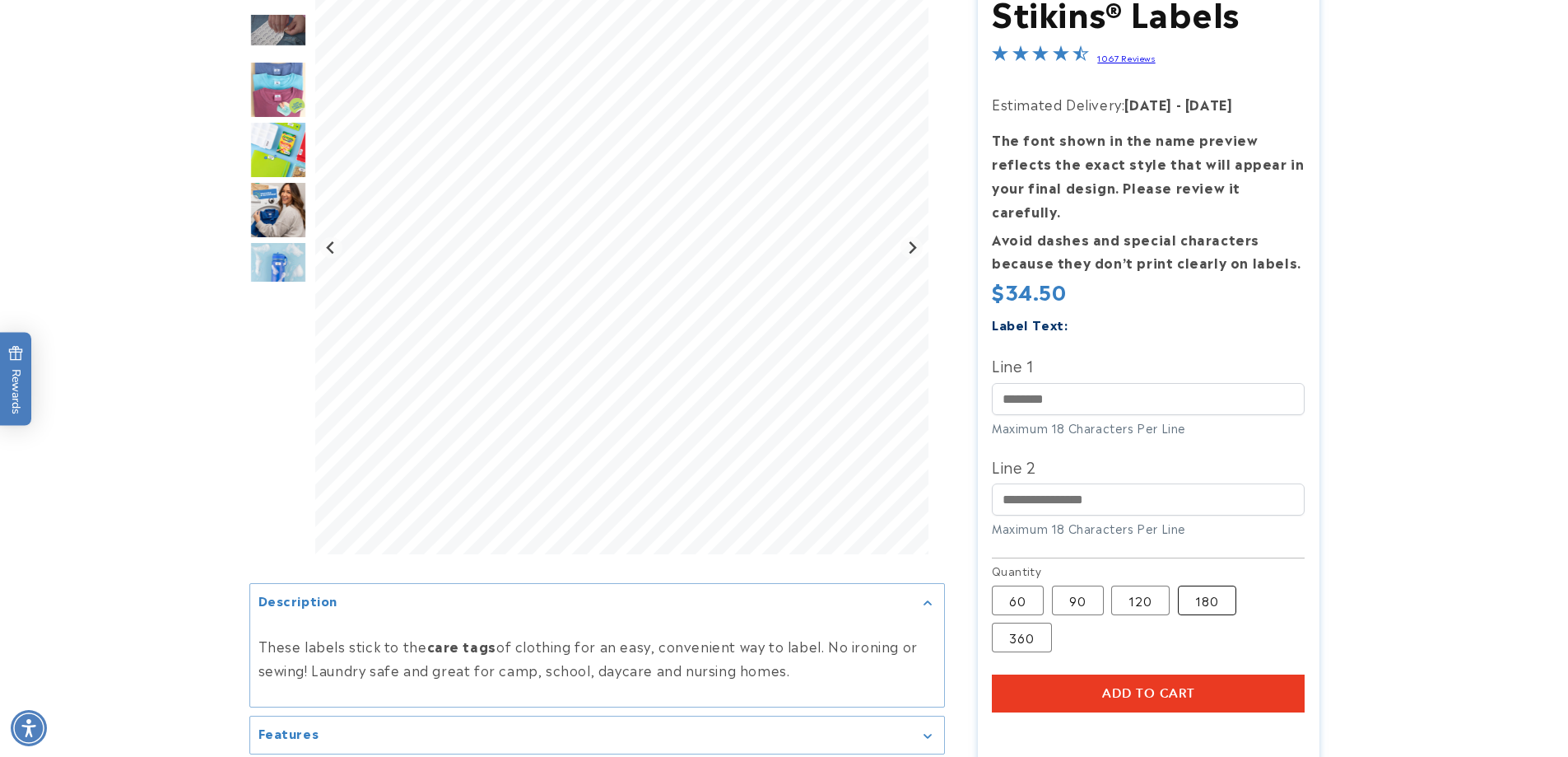
click at [1205, 587] on label "180 Variant sold out or unavailable" at bounding box center [1207, 601] width 58 height 30
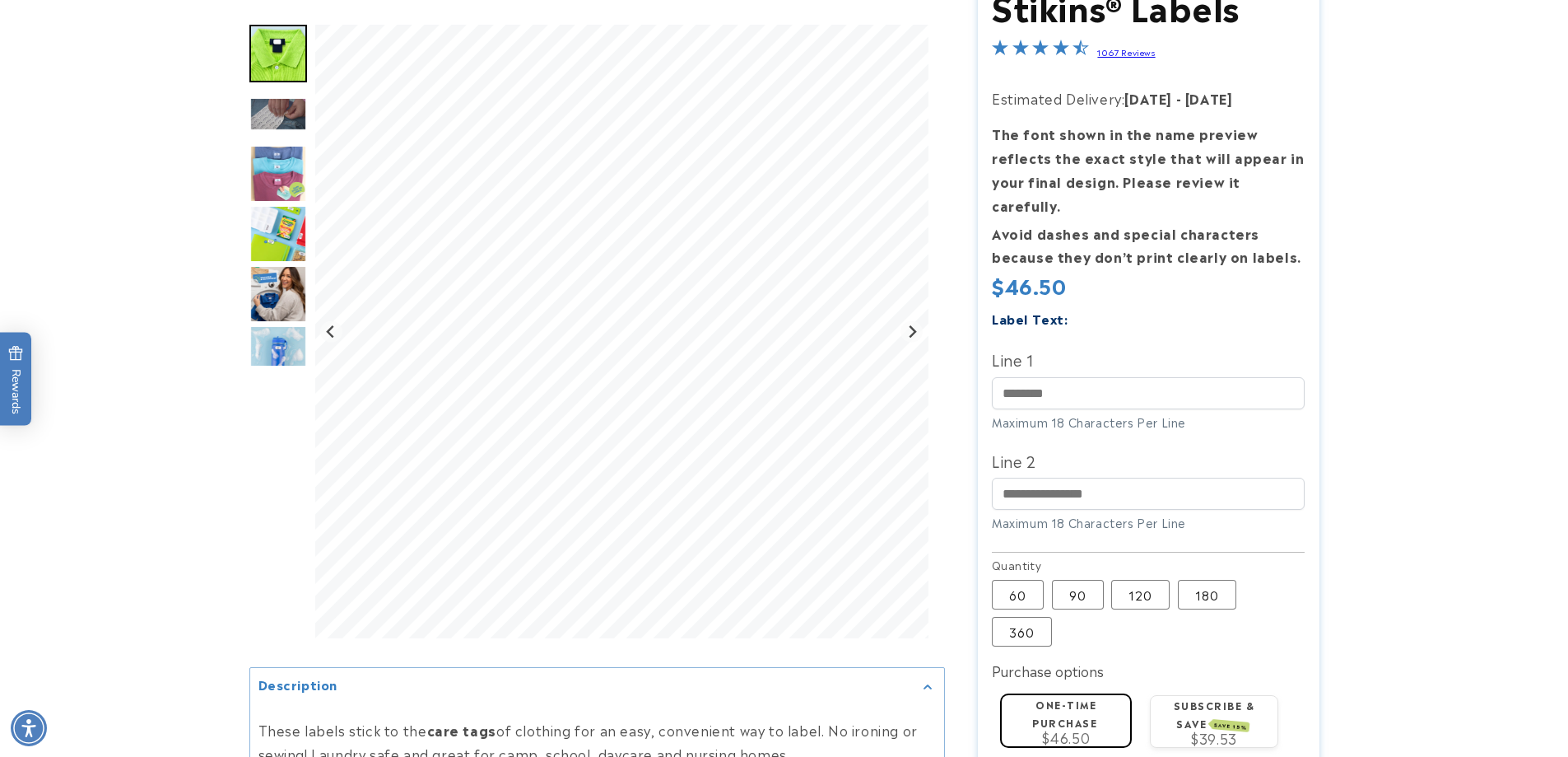
scroll to position [576, 0]
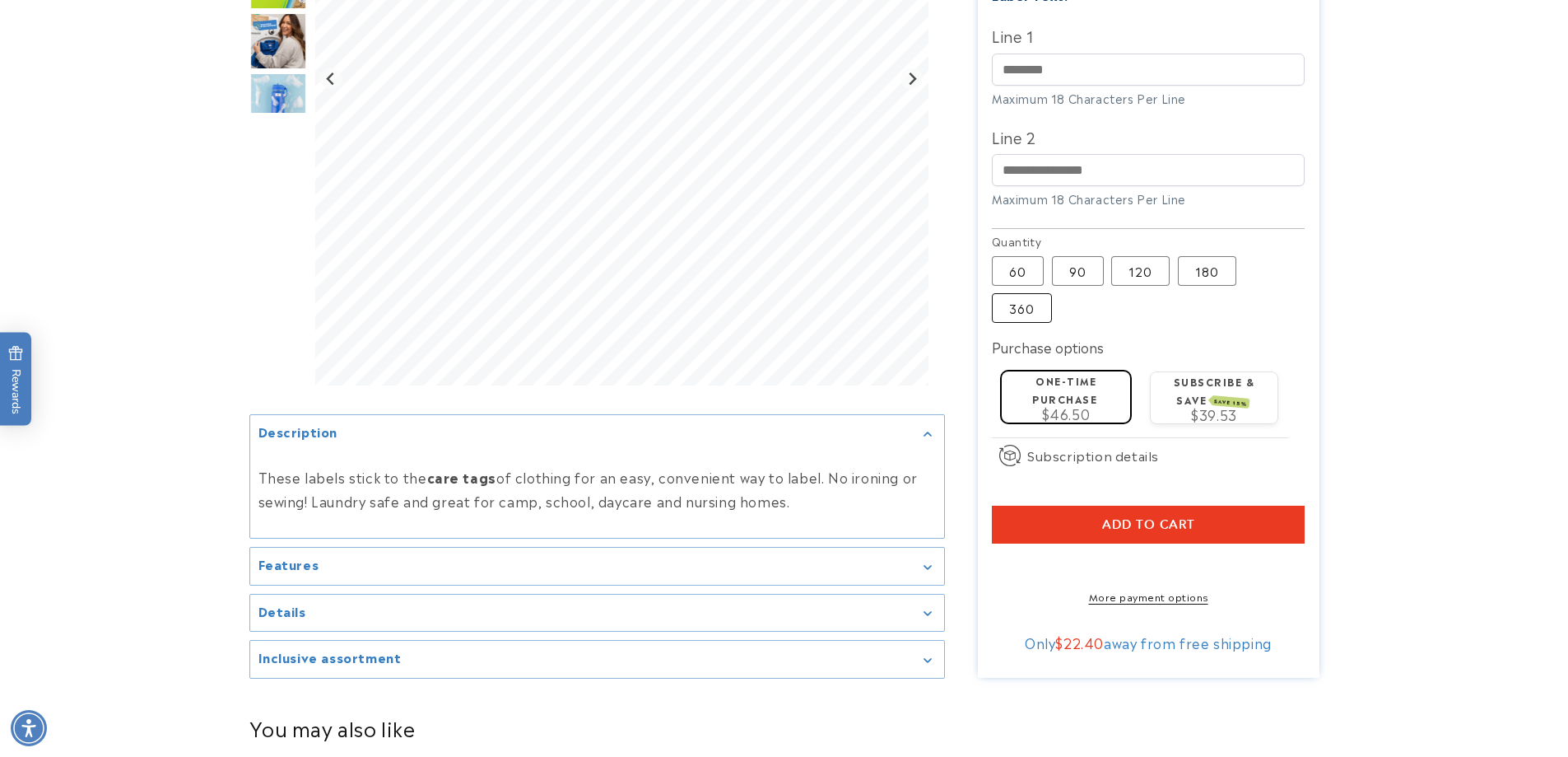
click at [1039, 293] on label "360 Variant sold out or unavailable" at bounding box center [1022, 307] width 60 height 30
click at [1158, 256] on label "120 Variant sold out or unavailable" at bounding box center [1140, 270] width 58 height 30
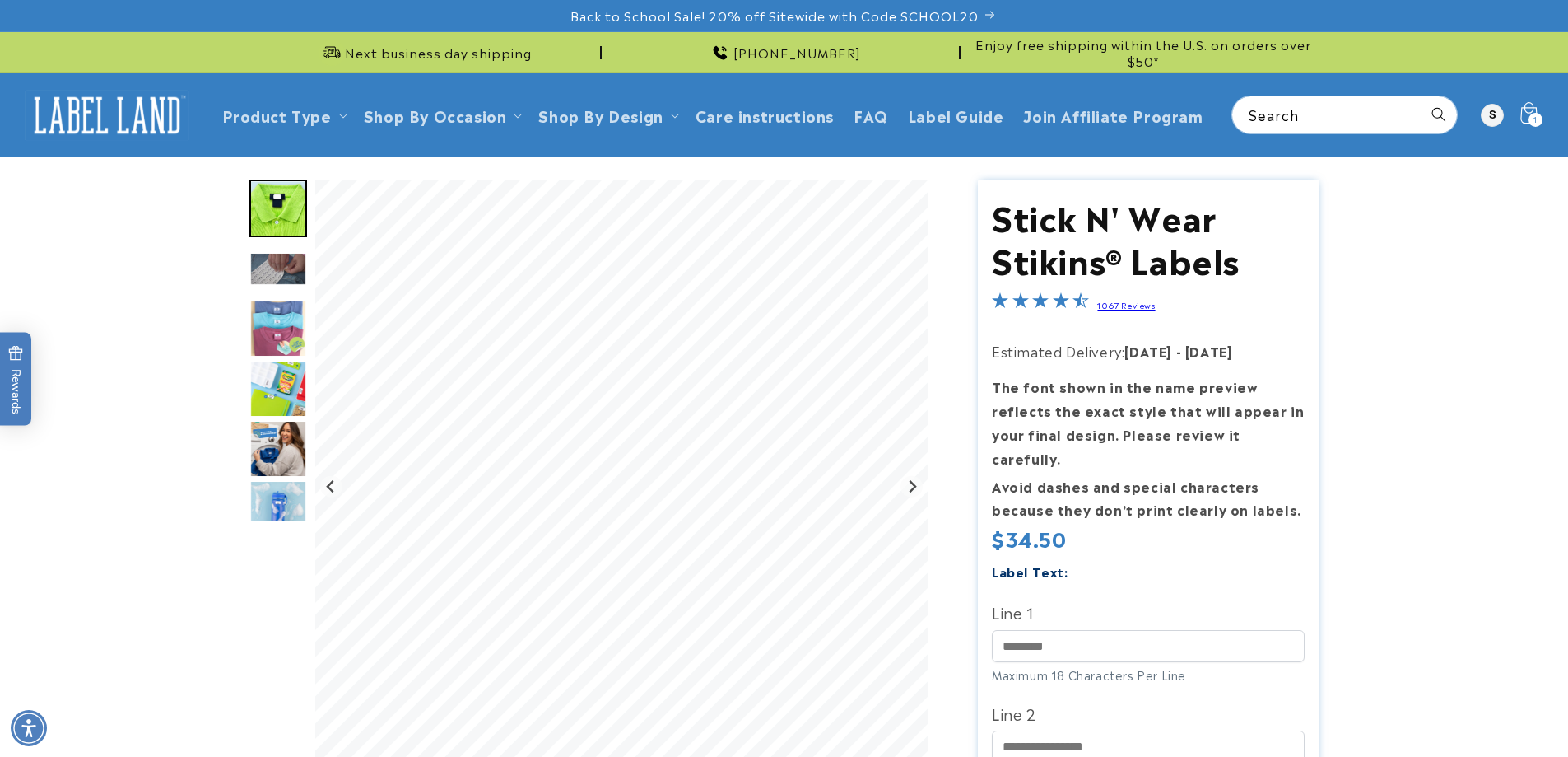
click at [1524, 117] on icon at bounding box center [1528, 115] width 39 height 39
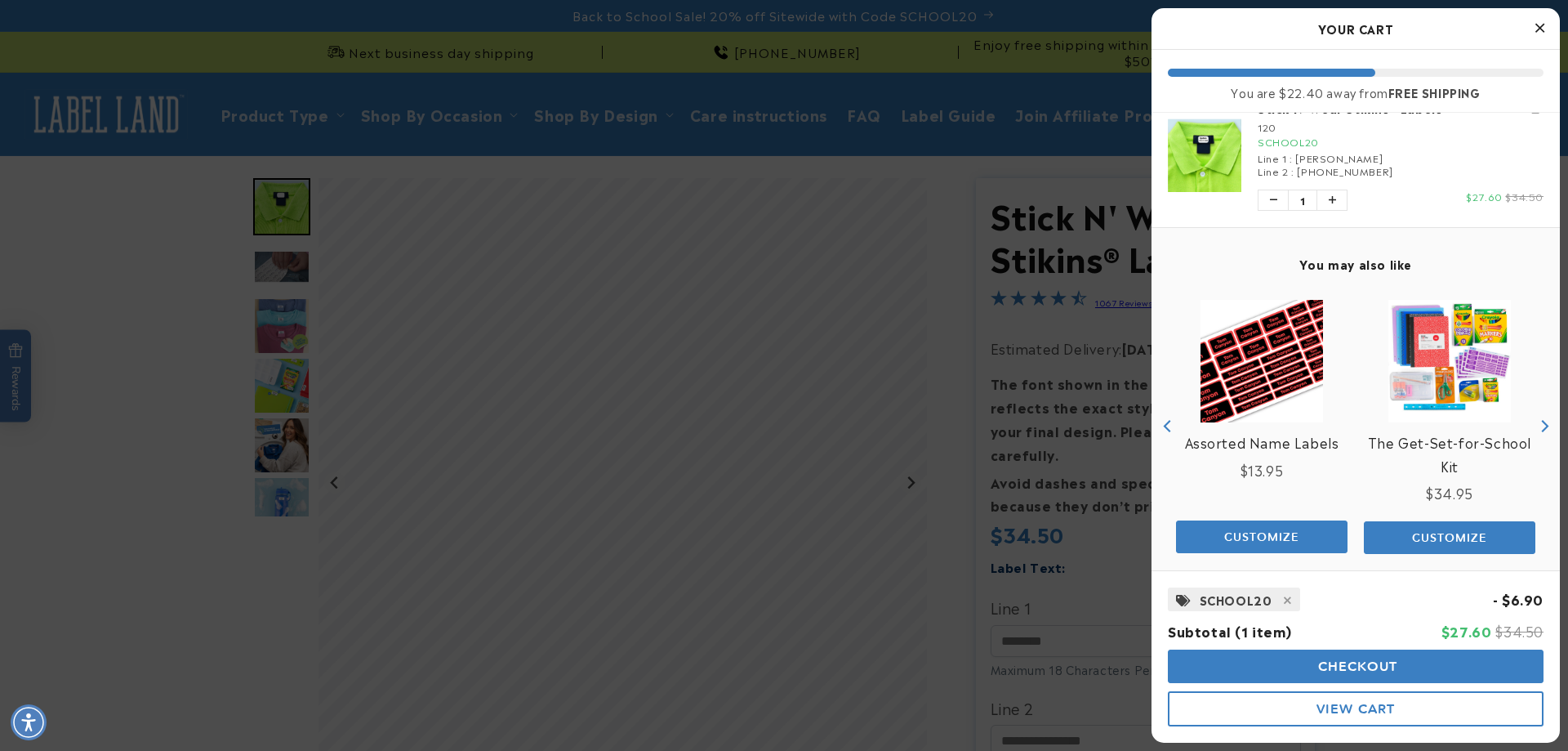
scroll to position [45, 0]
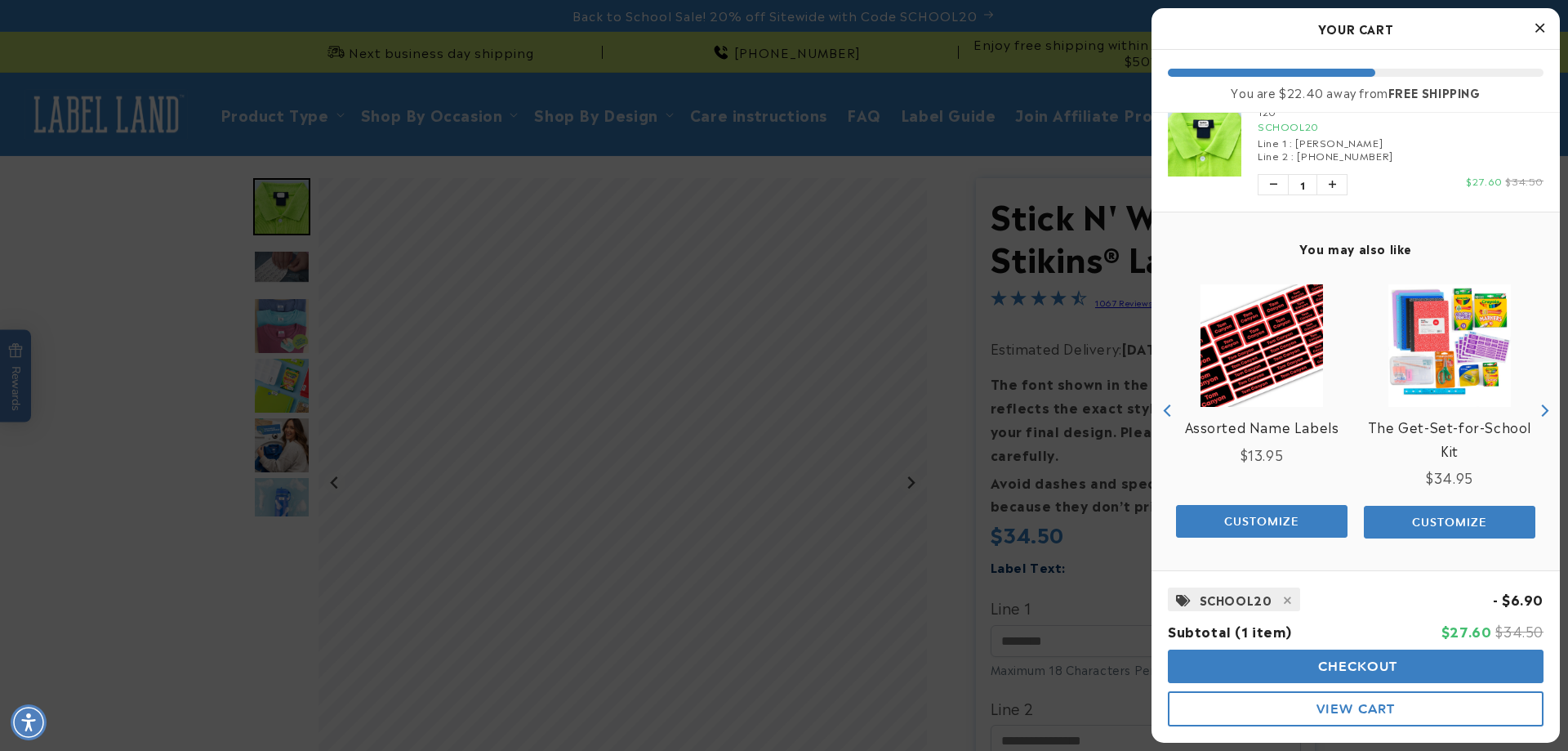
click at [1284, 664] on button "Checkout" at bounding box center [1355, 666] width 376 height 33
